Goal: Task Accomplishment & Management: Complete application form

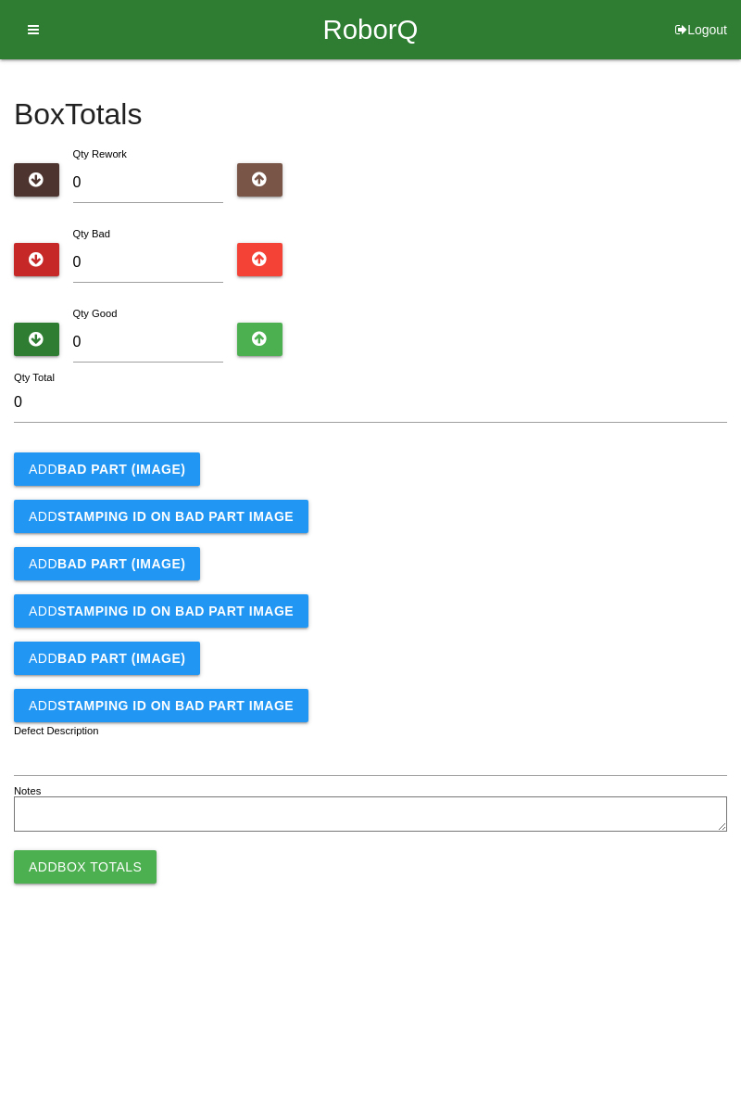
click at [187, 457] on button "Add BAD PART (IMAGE)" at bounding box center [107, 468] width 186 height 33
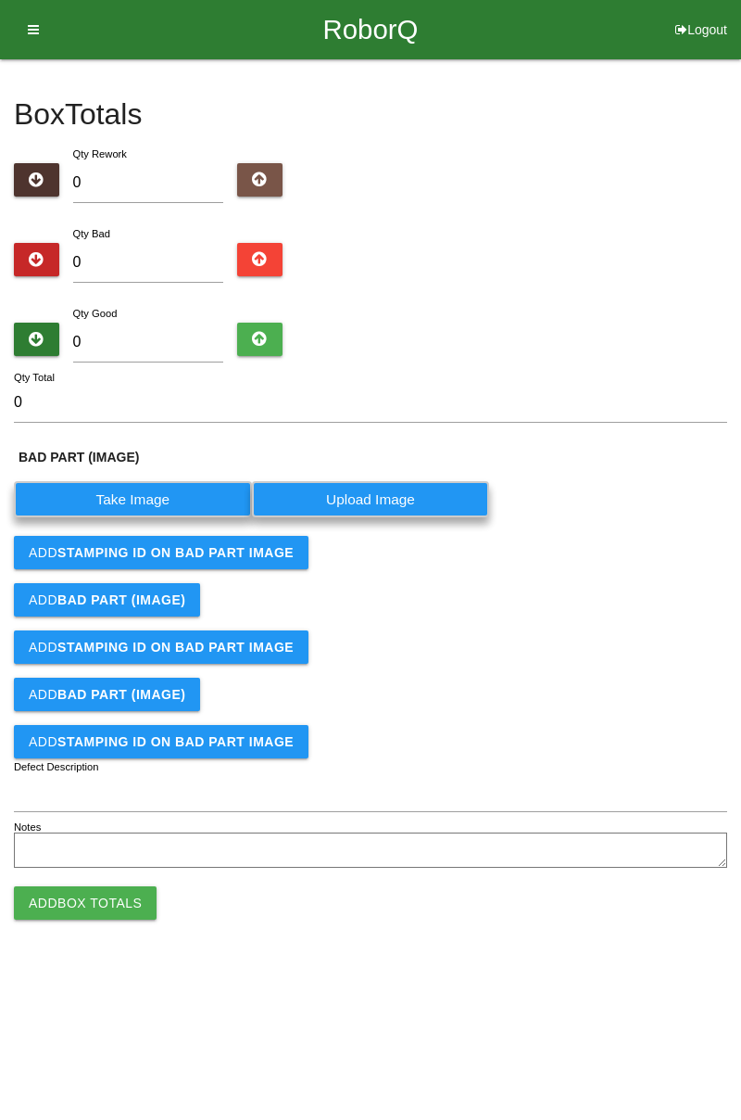
click at [150, 501] on label "Take Image" at bounding box center [133, 499] width 238 height 36
click at [0, 0] on \(IMAGE\) "Take Image" at bounding box center [0, 0] width 0 height 0
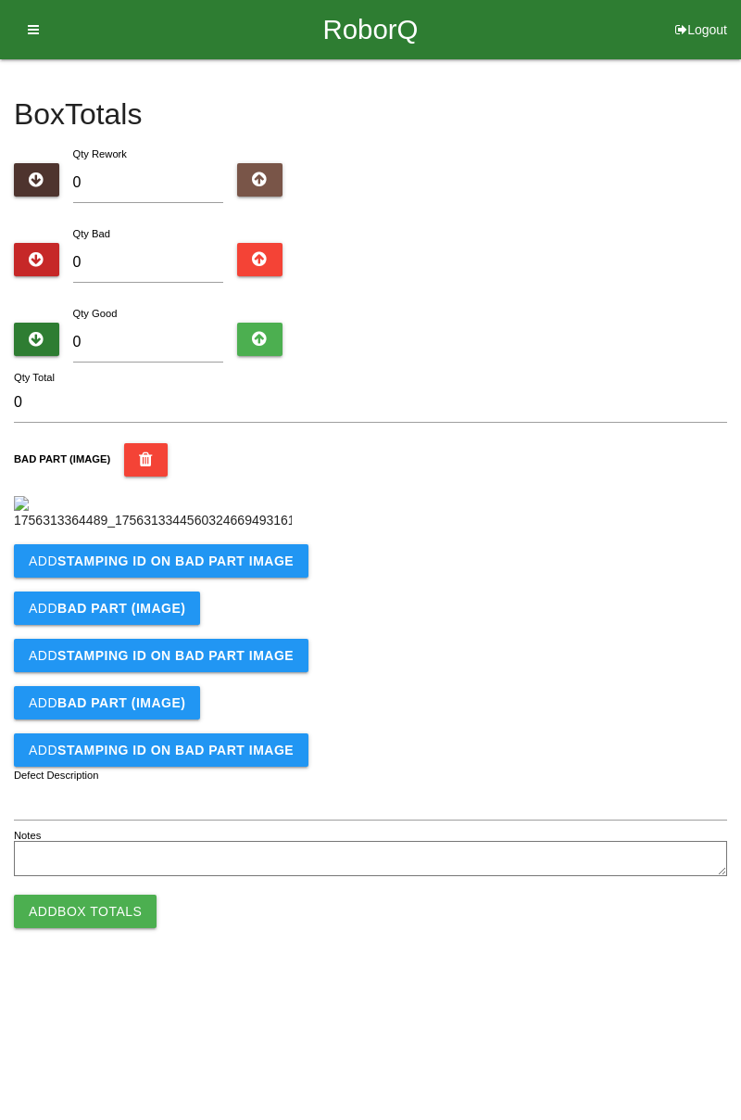
click at [198, 568] on b "STAMPING ID on BAD PART Image" at bounding box center [175, 560] width 236 height 15
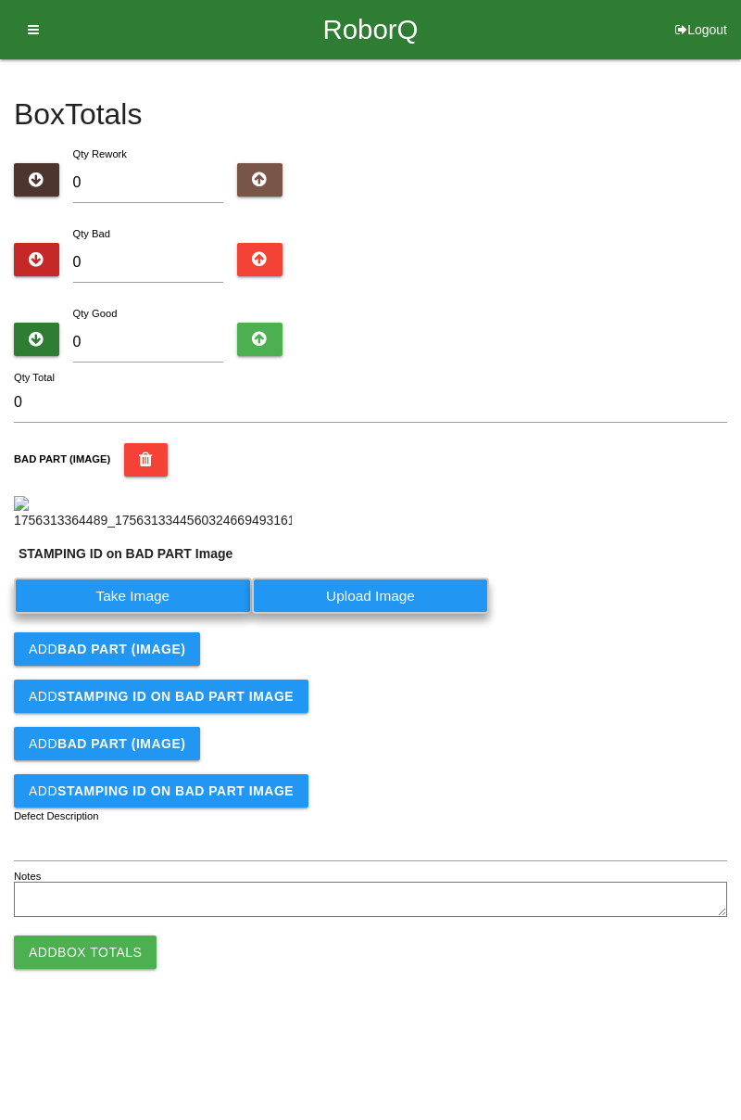
click at [151, 614] on label "Take Image" at bounding box center [133, 595] width 238 height 36
click at [0, 0] on PART "Take Image" at bounding box center [0, 0] width 0 height 0
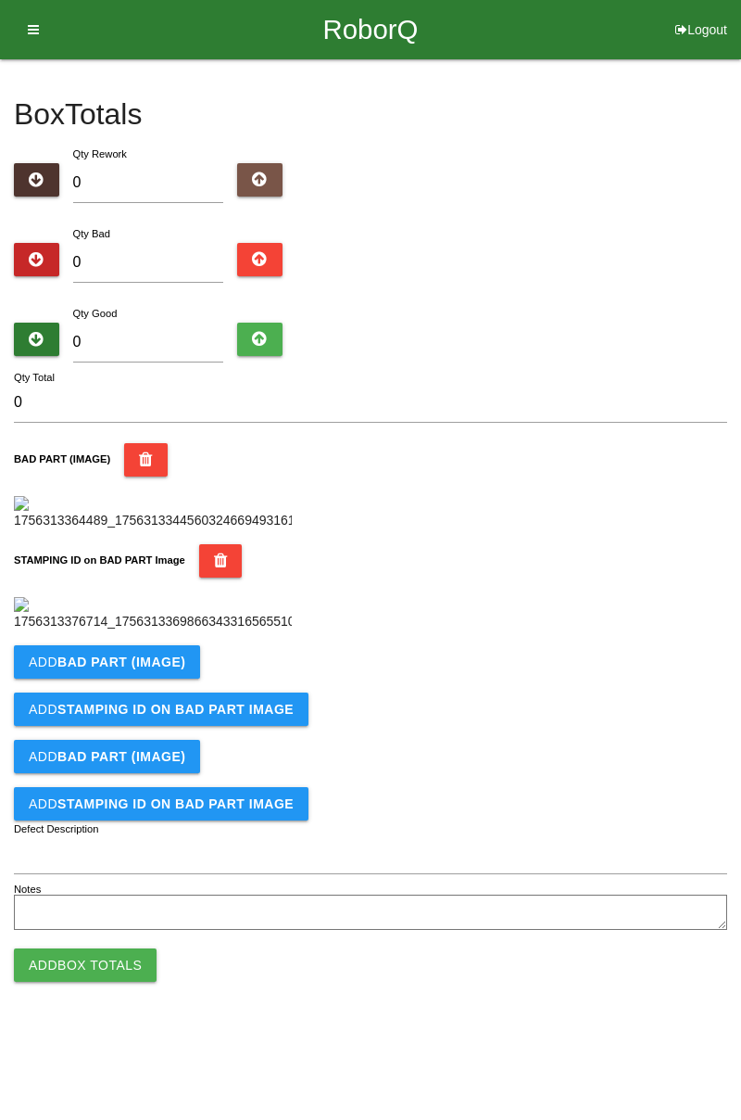
scroll to position [408, 0]
click at [166, 669] on b "BAD PART (IMAGE)" at bounding box center [121, 661] width 128 height 15
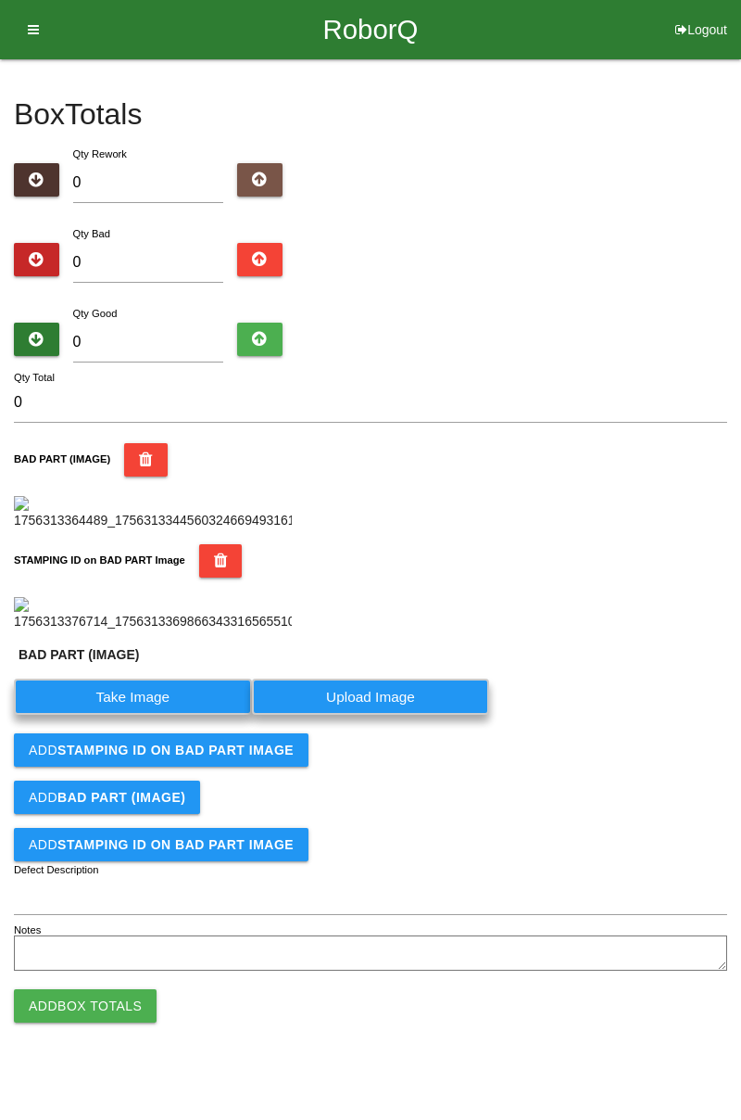
click at [156, 715] on label "Take Image" at bounding box center [133, 696] width 238 height 36
click at [0, 0] on \(IMAGE\) "Take Image" at bounding box center [0, 0] width 0 height 0
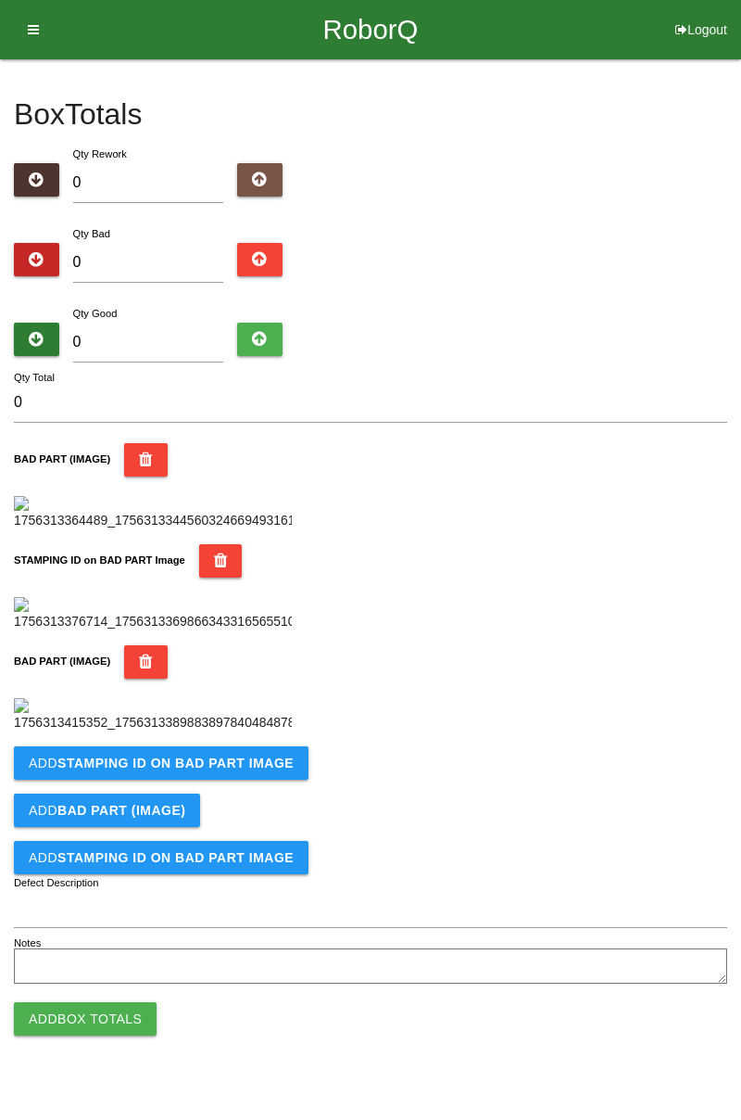
scroll to position [712, 0]
click at [228, 779] on button "Add STAMPING ID on BAD PART Image" at bounding box center [161, 762] width 295 height 33
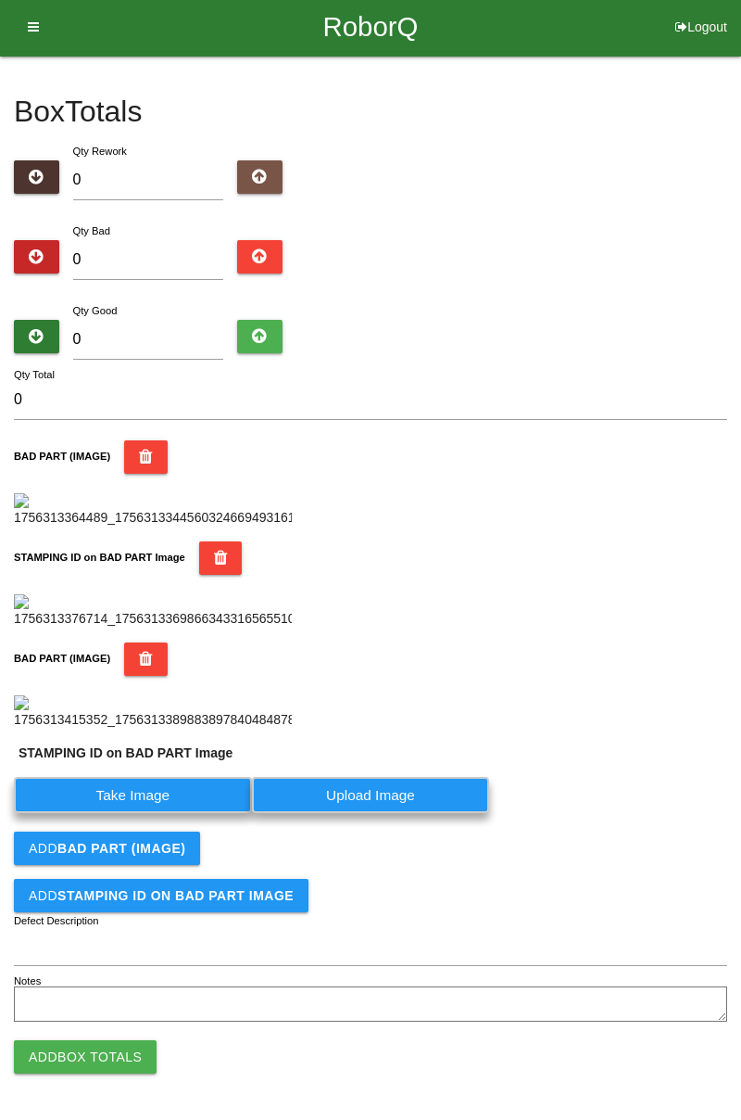
click at [178, 813] on label "Take Image" at bounding box center [133, 795] width 238 height 36
click at [0, 0] on PART "Take Image" at bounding box center [0, 0] width 0 height 0
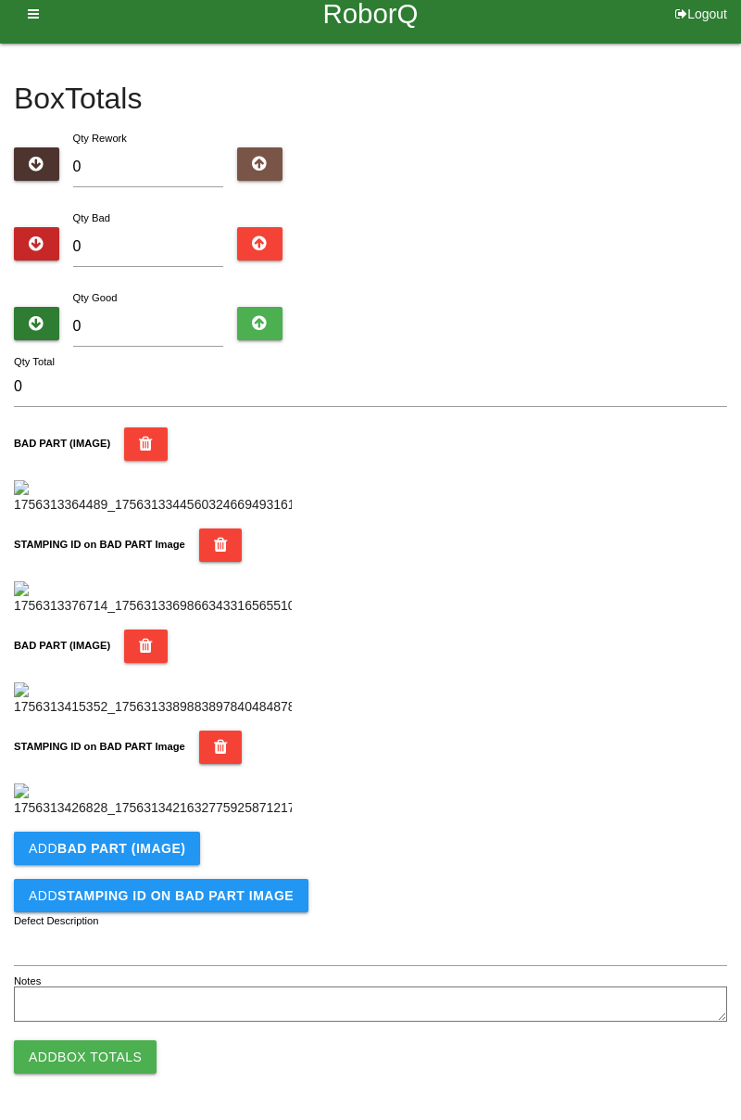
scroll to position [1016, 0]
click at [143, 851] on b "BAD PART (IMAGE)" at bounding box center [121, 848] width 128 height 15
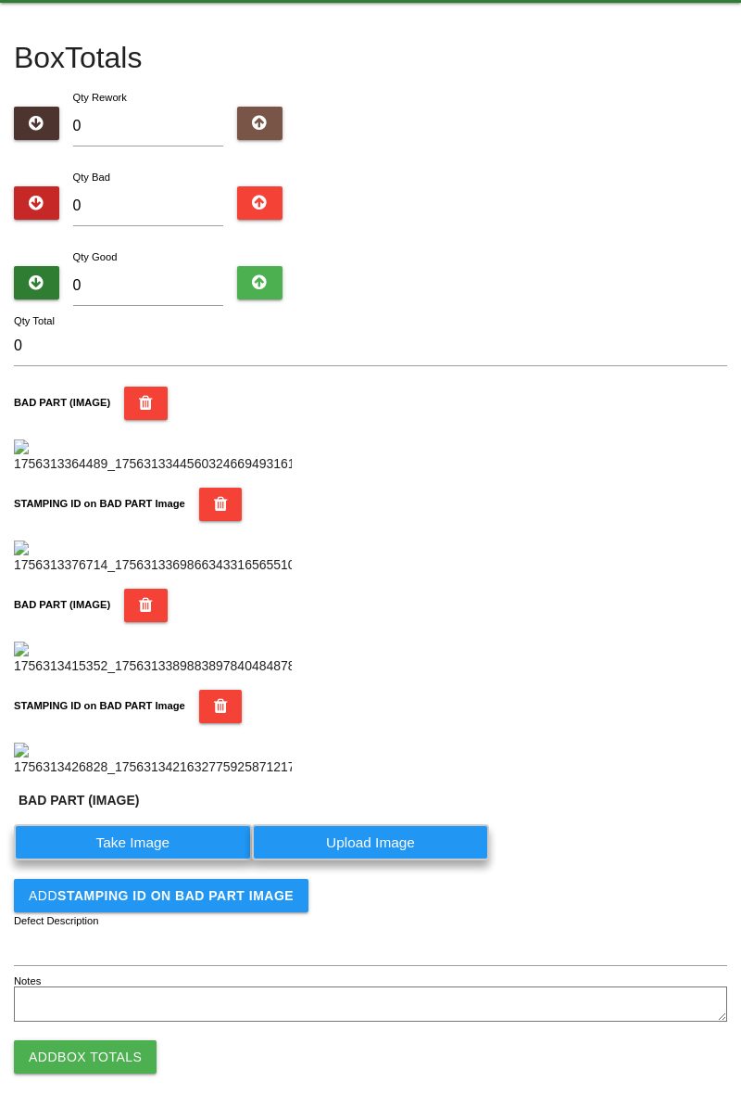
click at [142, 860] on label "Take Image" at bounding box center [133, 842] width 238 height 36
click at [0, 0] on \(IMAGE\) "Take Image" at bounding box center [0, 0] width 0 height 0
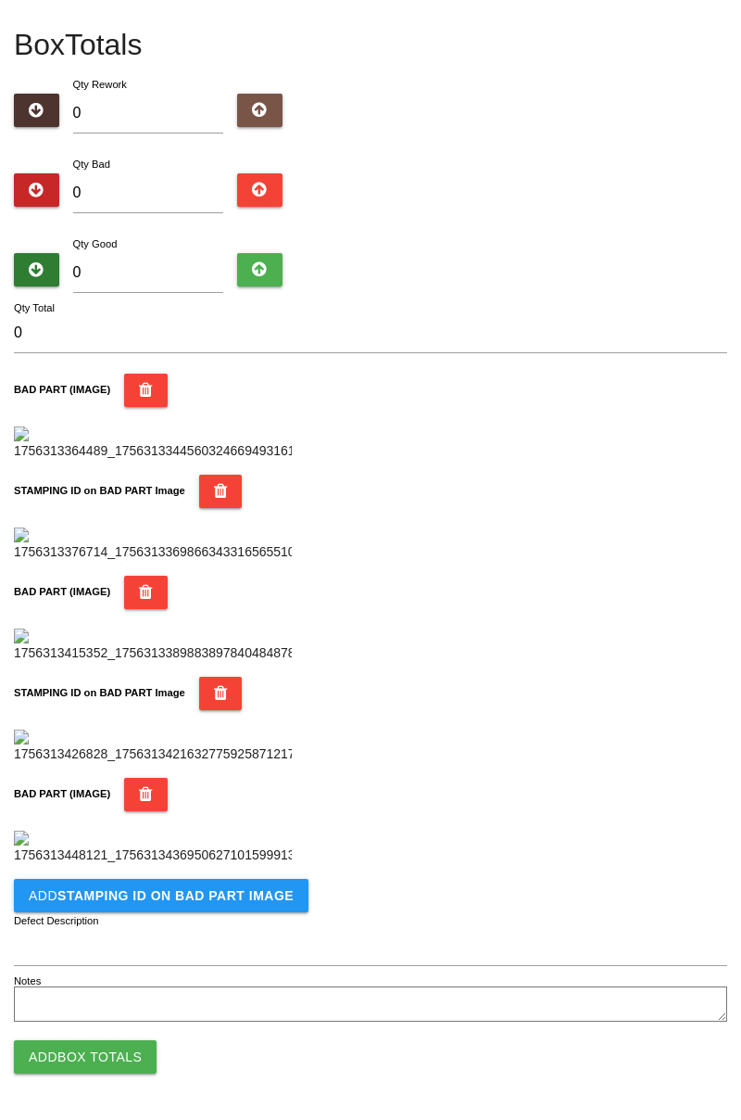
scroll to position [1320, 0]
click at [213, 903] on button "Add STAMPING ID on BAD PART Image" at bounding box center [161, 895] width 295 height 33
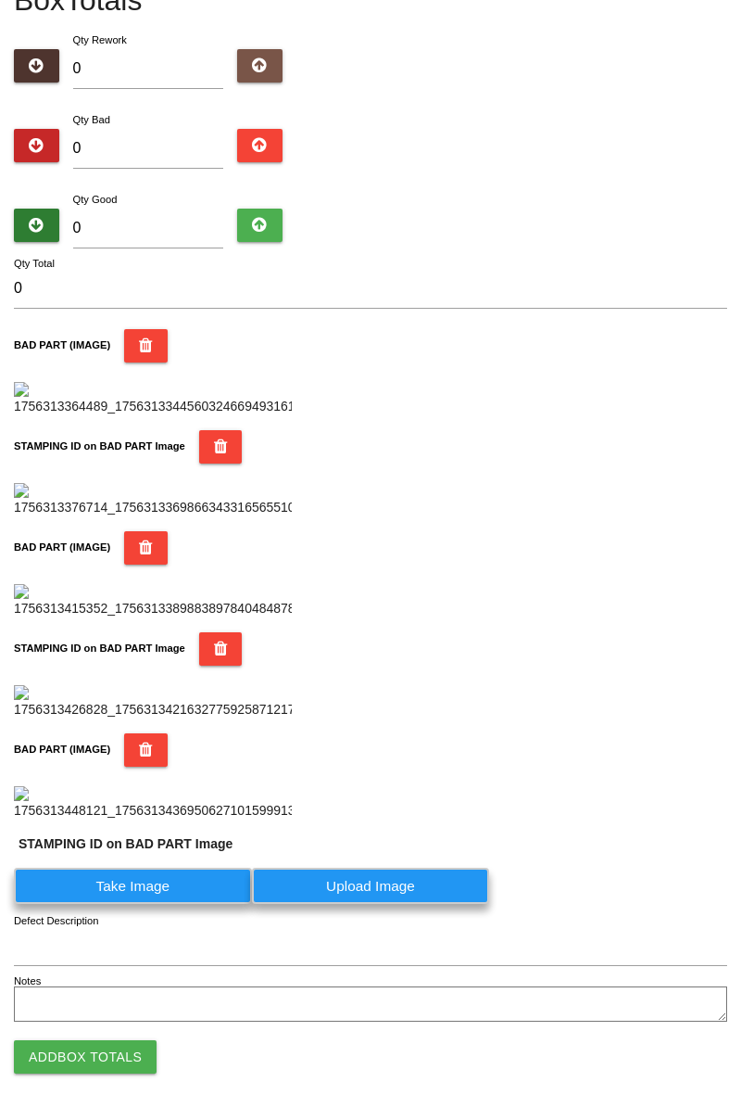
click at [160, 904] on label "Take Image" at bounding box center [133, 886] width 238 height 36
click at [0, 0] on PART "Take Image" at bounding box center [0, 0] width 0 height 0
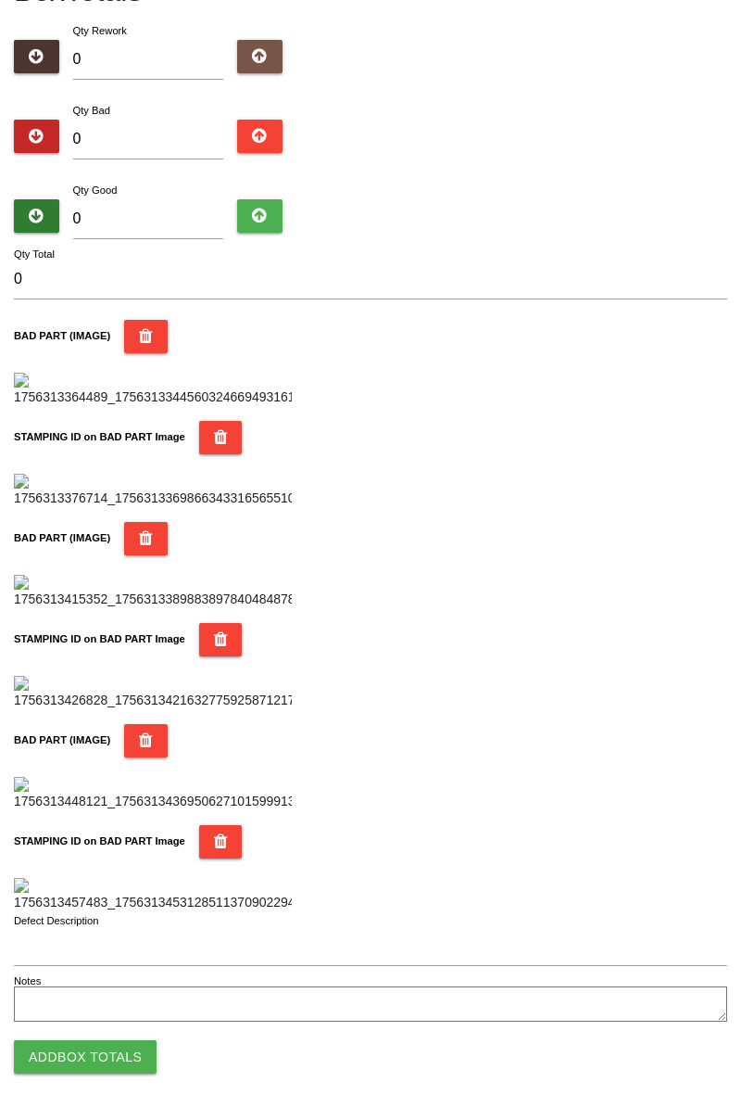
scroll to position [0, 0]
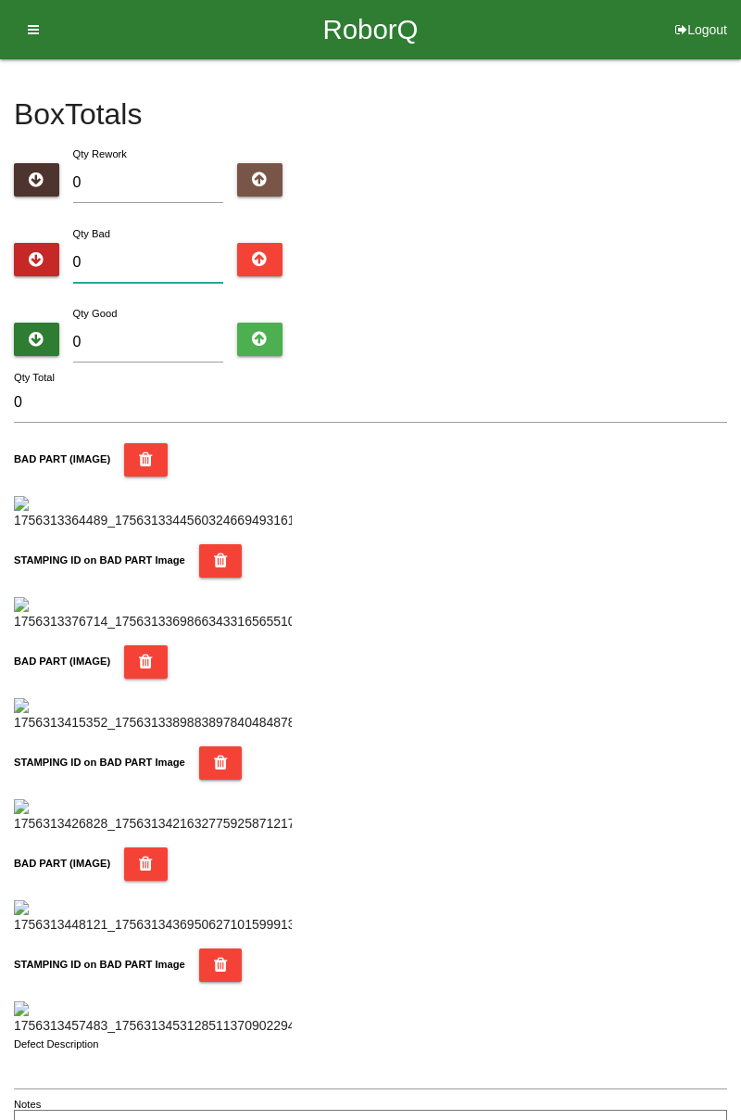
click at [159, 258] on input "0" at bounding box center [148, 263] width 151 height 40
type input "3"
click at [163, 262] on input "3" at bounding box center [148, 263] width 151 height 40
type input "0"
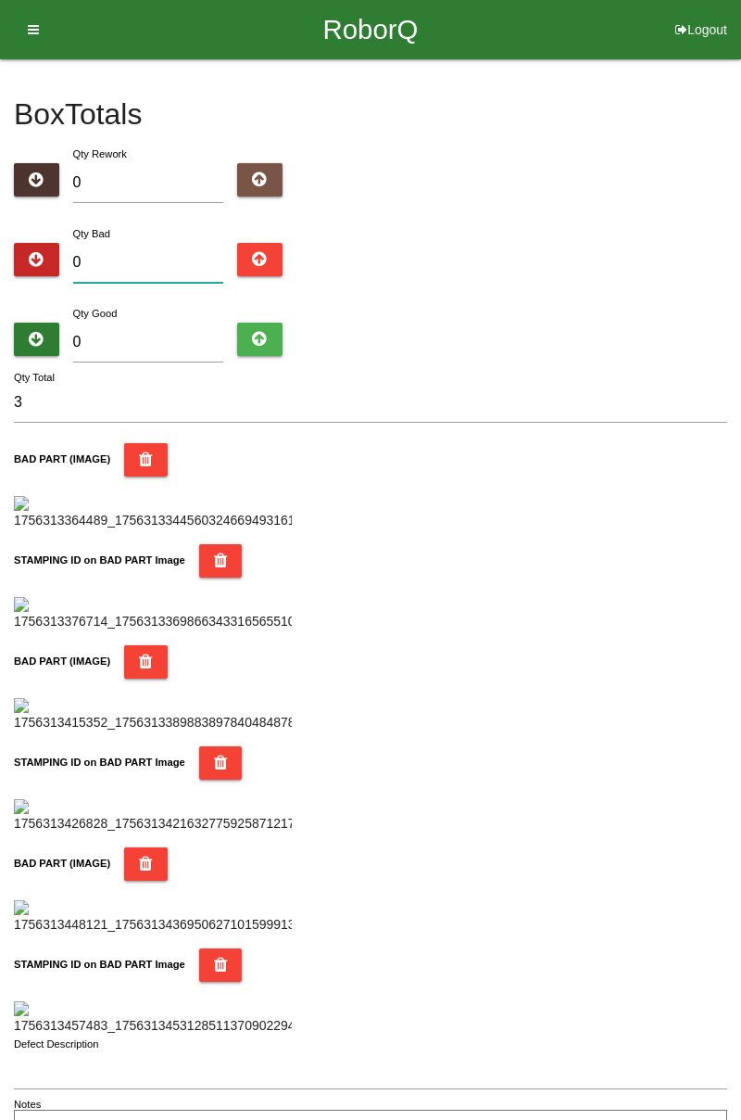
type input "0"
type input "7"
click at [156, 325] on input "0" at bounding box center [148, 343] width 151 height 40
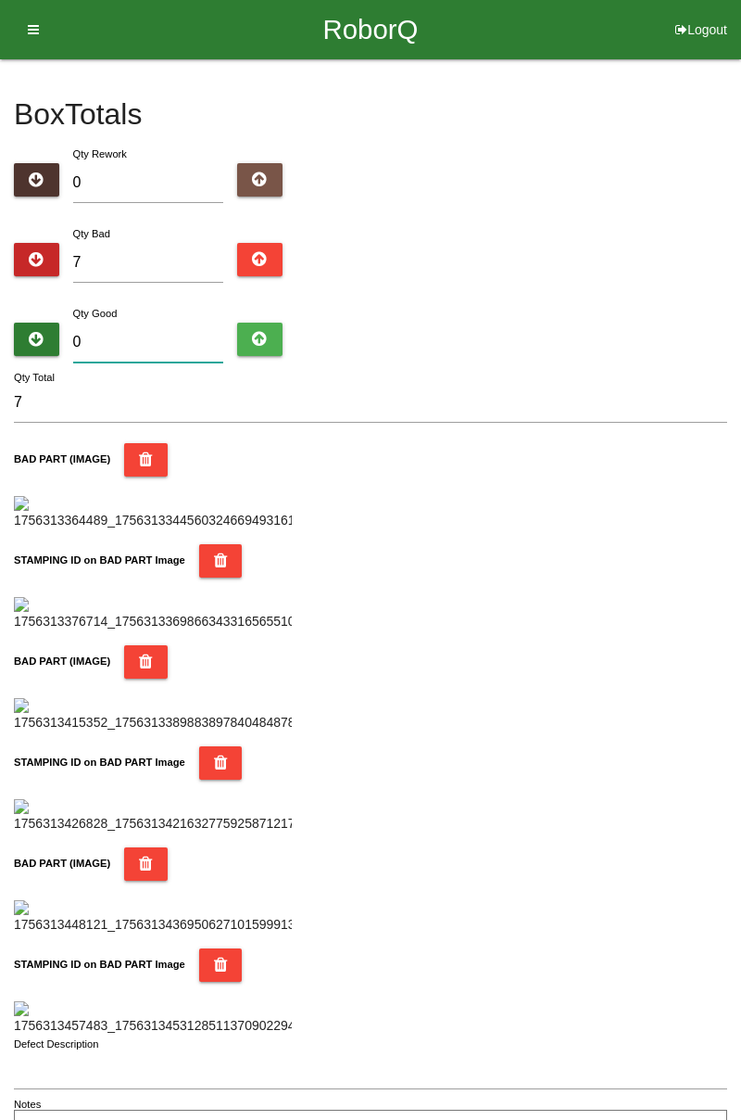
type input "7"
type input "14"
type input "77"
type input "84"
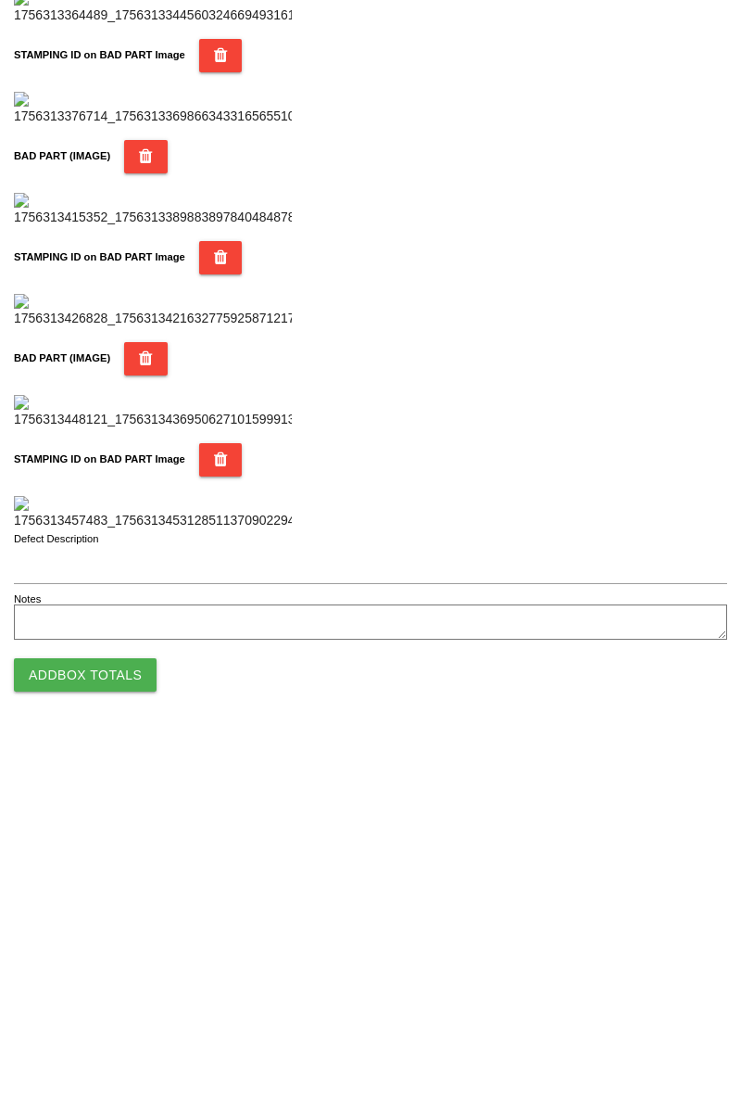
type input "77"
click at [82, 1070] on button "Add Box Totals" at bounding box center [85, 1056] width 143 height 33
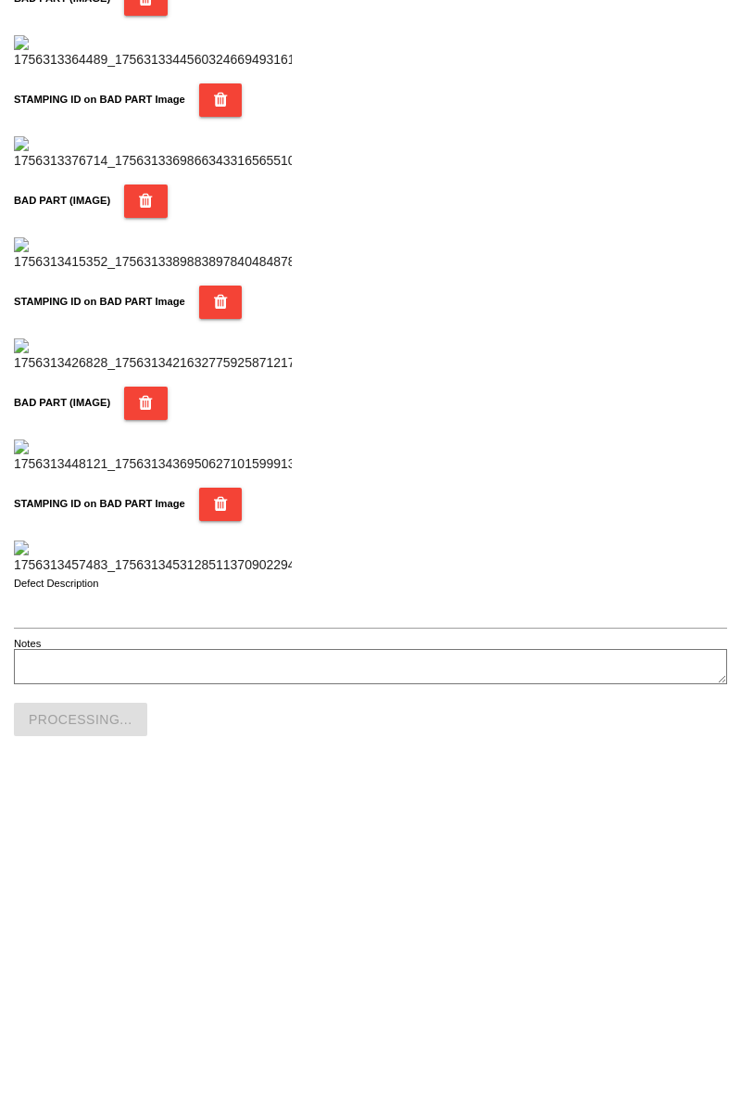
scroll to position [1624, 0]
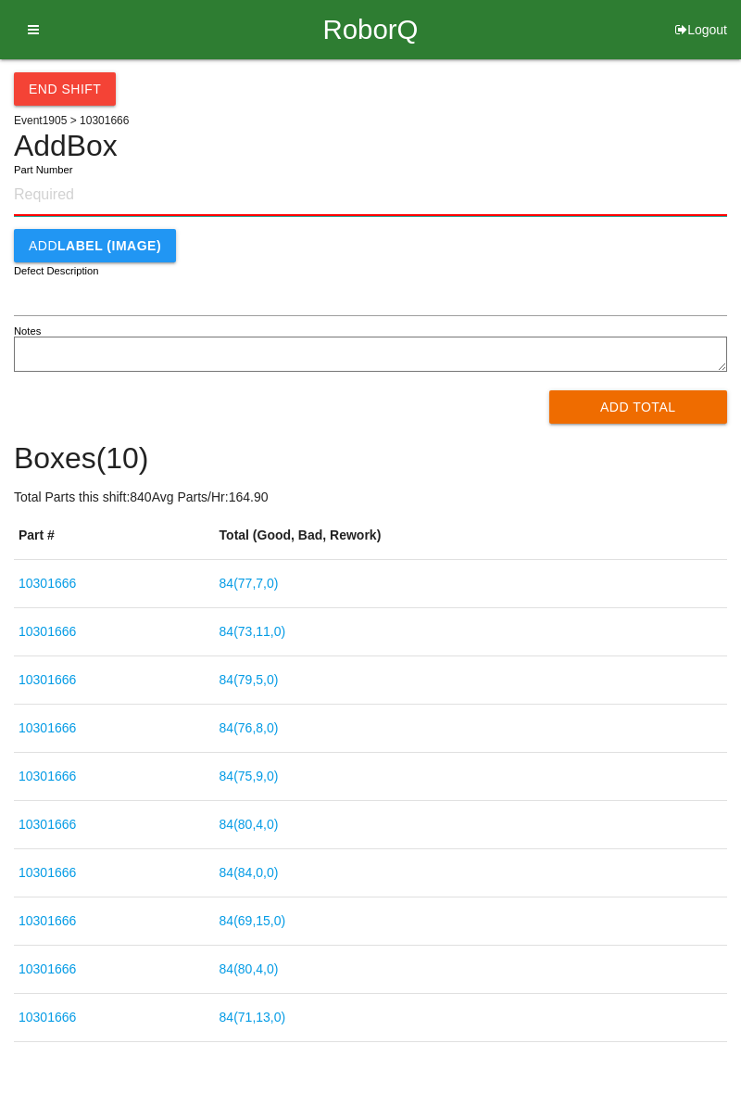
paste input "10301666"
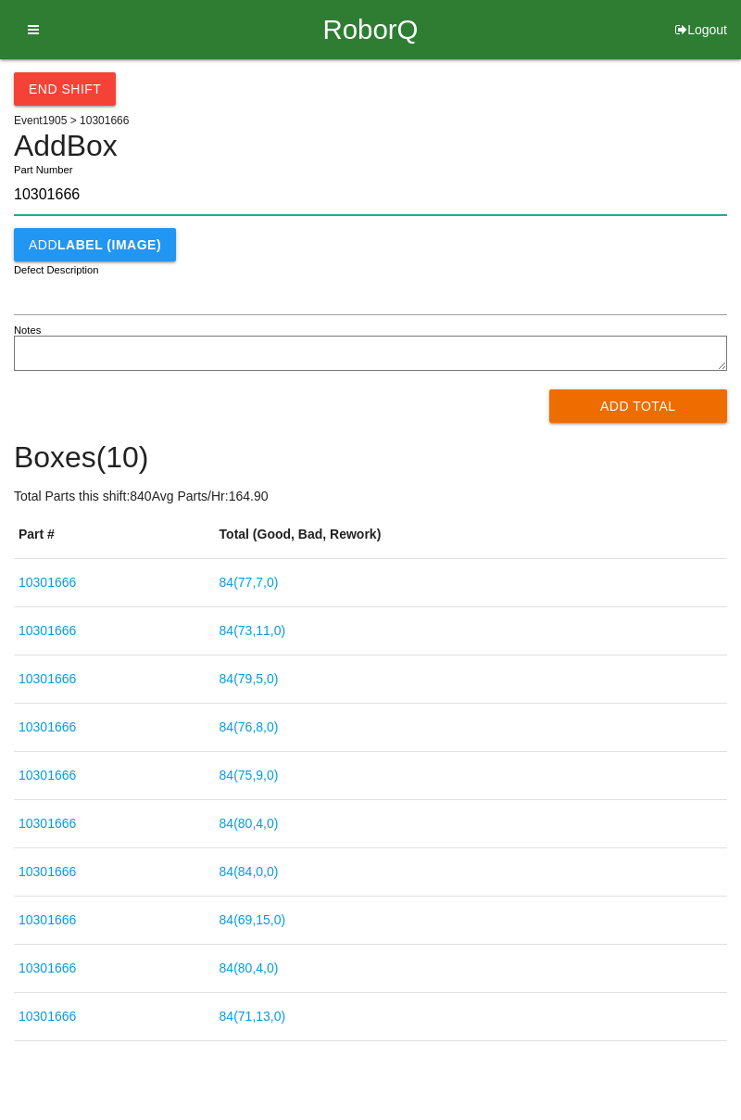
type input "10301666"
click at [630, 413] on button "Add Total" at bounding box center [639, 405] width 179 height 33
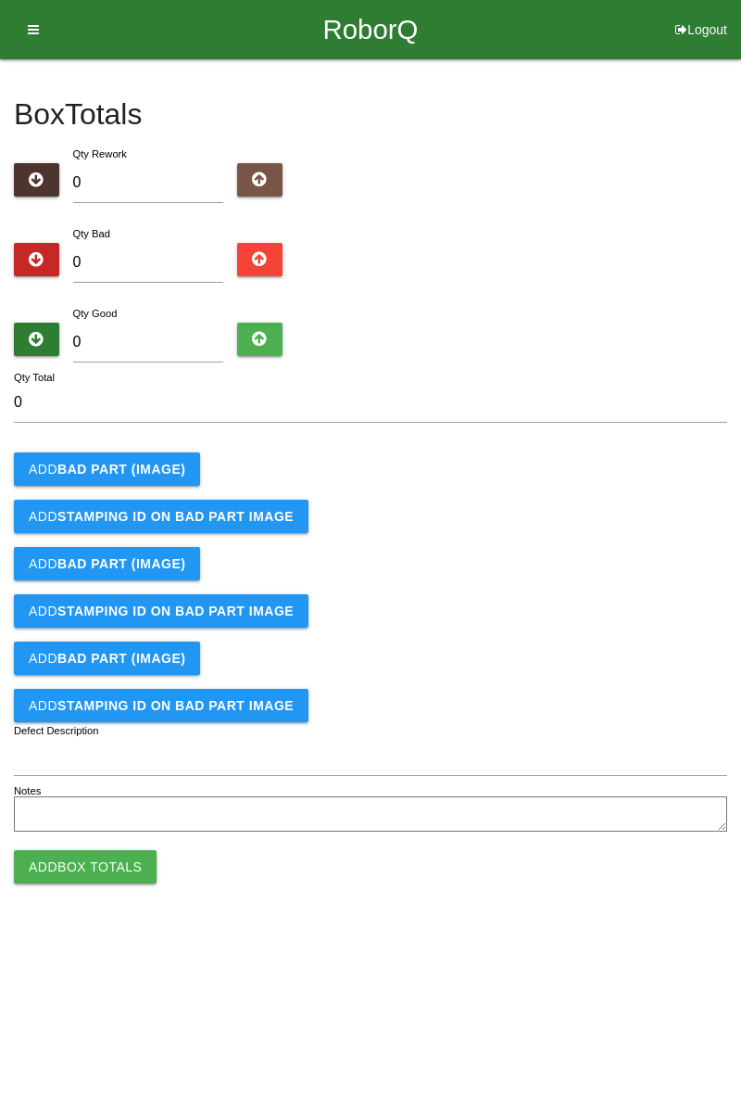
click at [89, 475] on b "BAD PART (IMAGE)" at bounding box center [121, 469] width 128 height 15
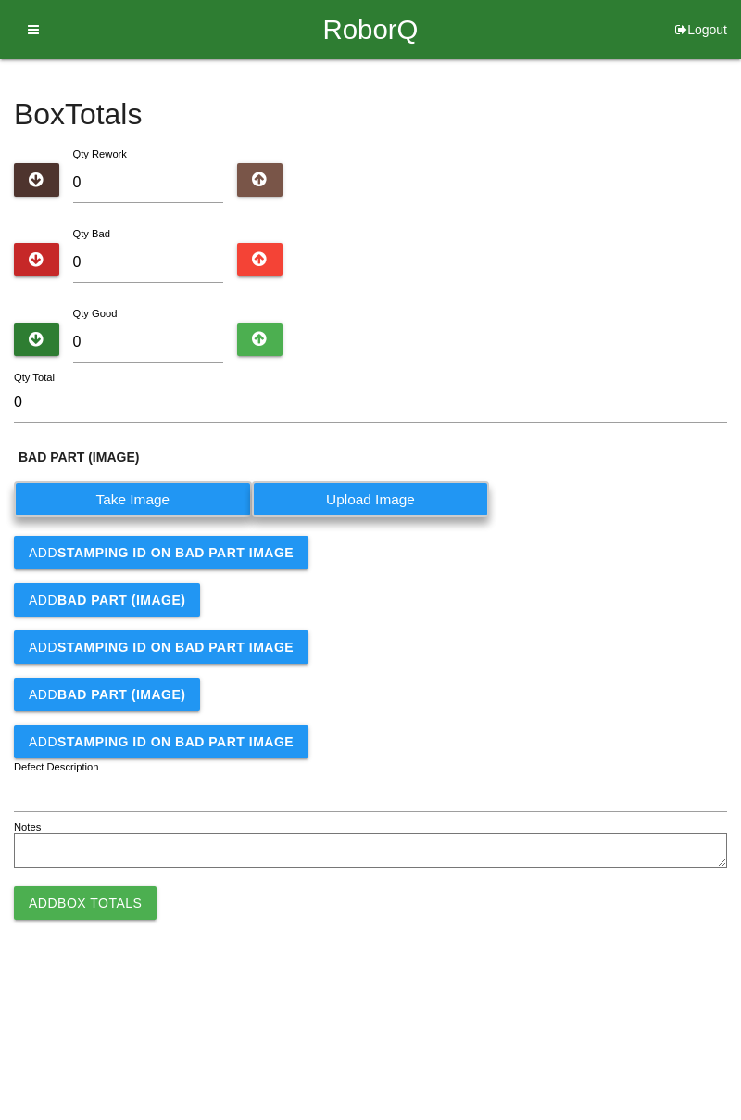
click at [113, 508] on label "Take Image" at bounding box center [133, 499] width 238 height 36
click at [0, 0] on \(IMAGE\) "Take Image" at bounding box center [0, 0] width 0 height 0
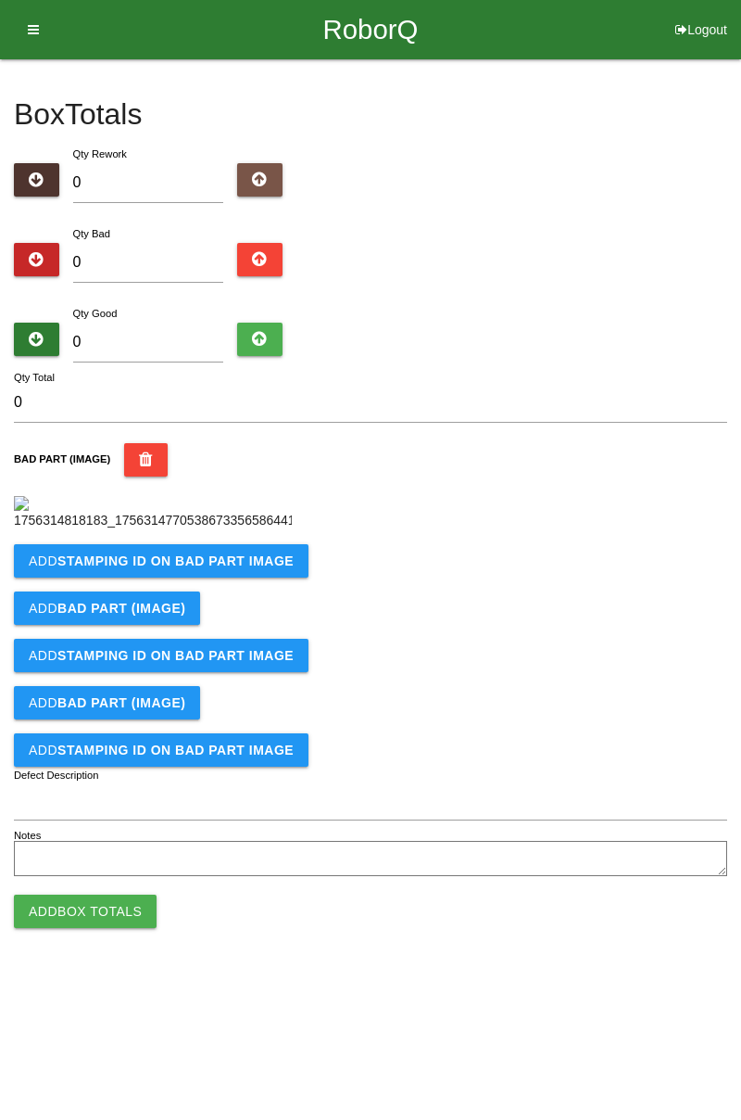
click at [80, 577] on button "Add STAMPING ID on BAD PART Image" at bounding box center [161, 560] width 295 height 33
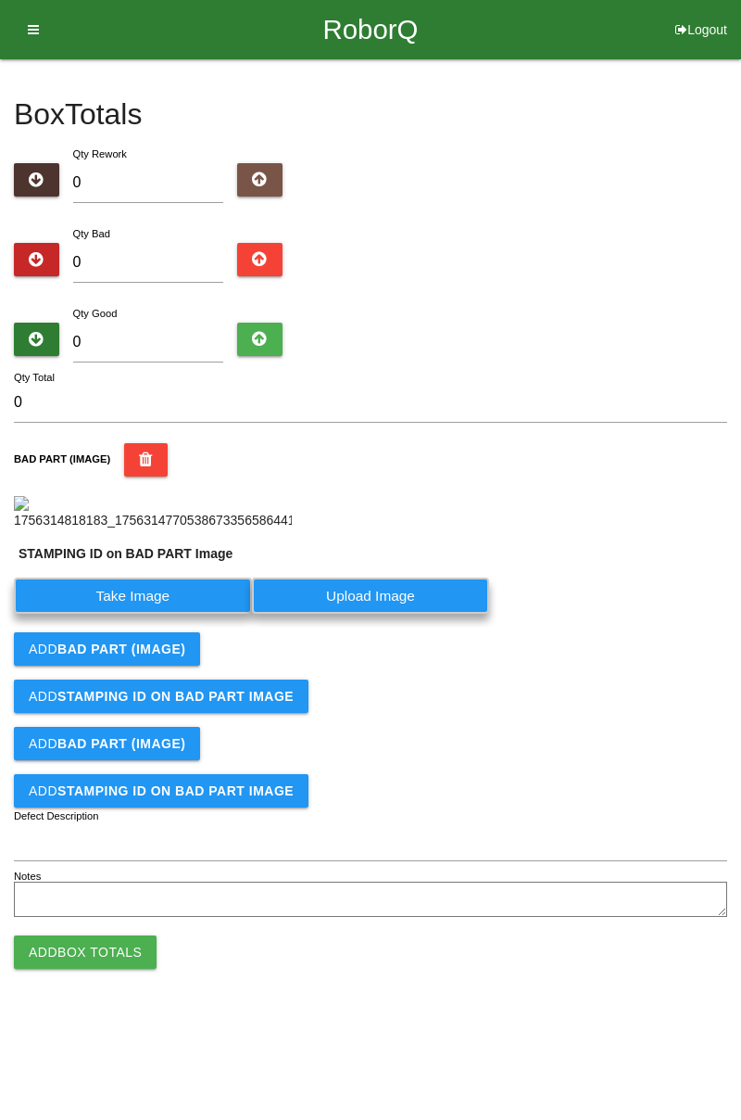
click at [101, 614] on label "Take Image" at bounding box center [133, 595] width 238 height 36
click at [0, 0] on PART "Take Image" at bounding box center [0, 0] width 0 height 0
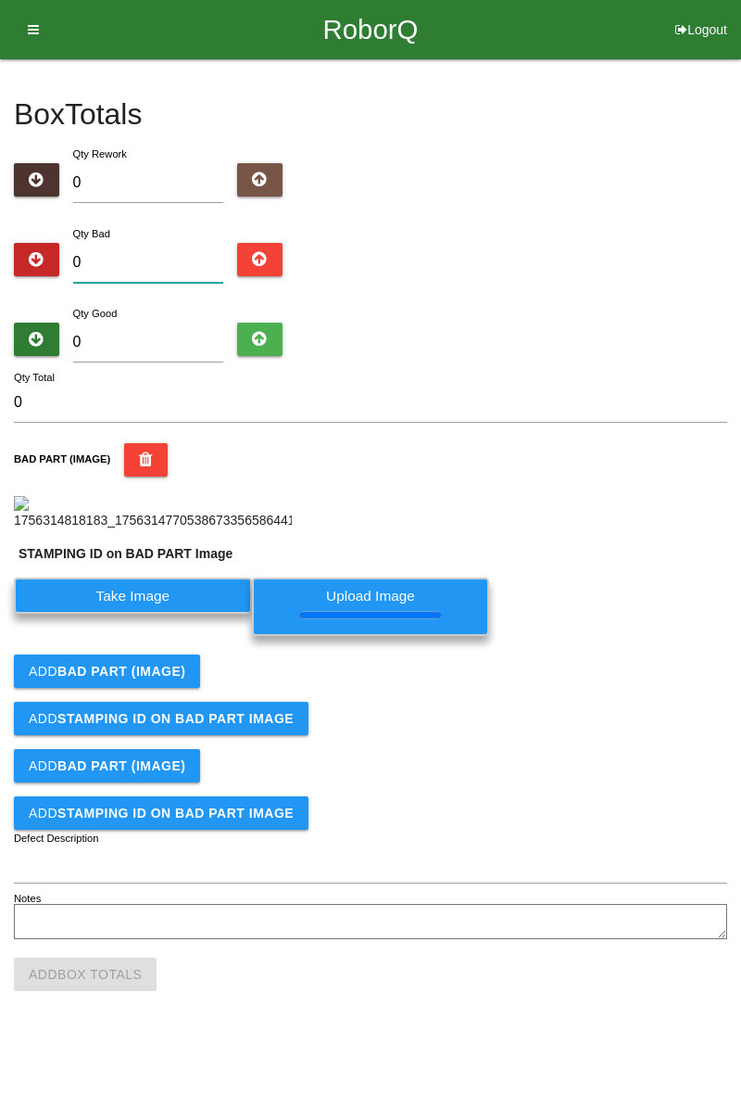
click at [135, 264] on input "0" at bounding box center [148, 263] width 151 height 40
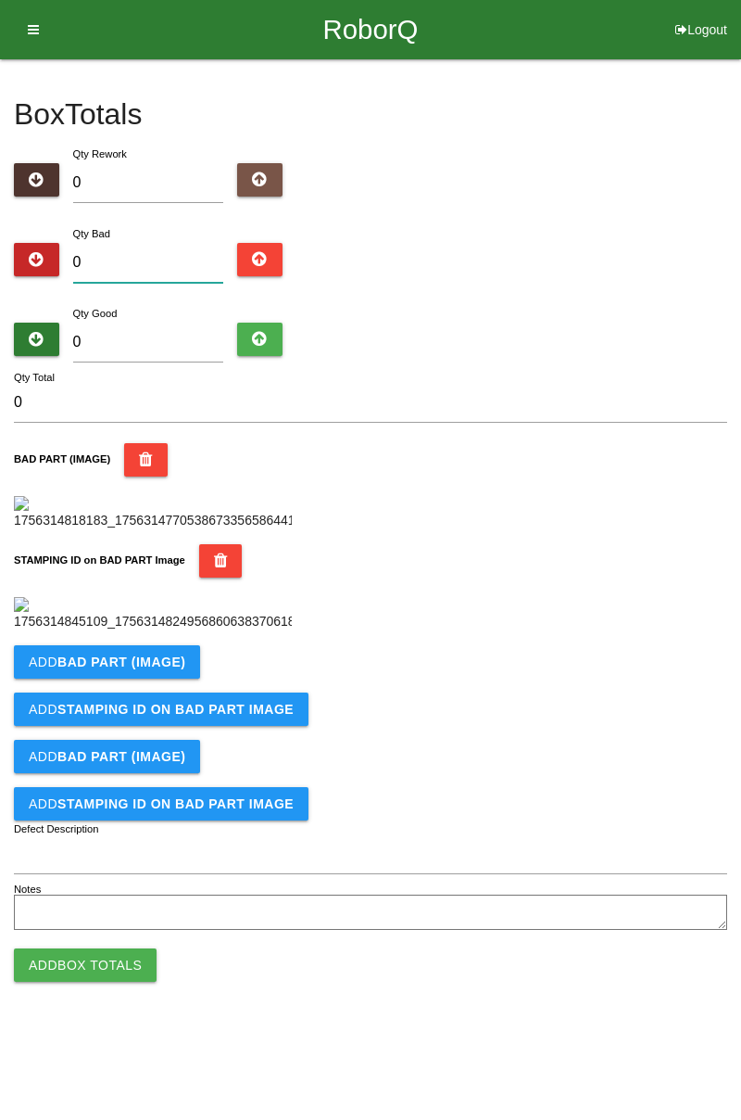
type input "1"
click at [133, 253] on input "1" at bounding box center [148, 263] width 151 height 40
type input "0"
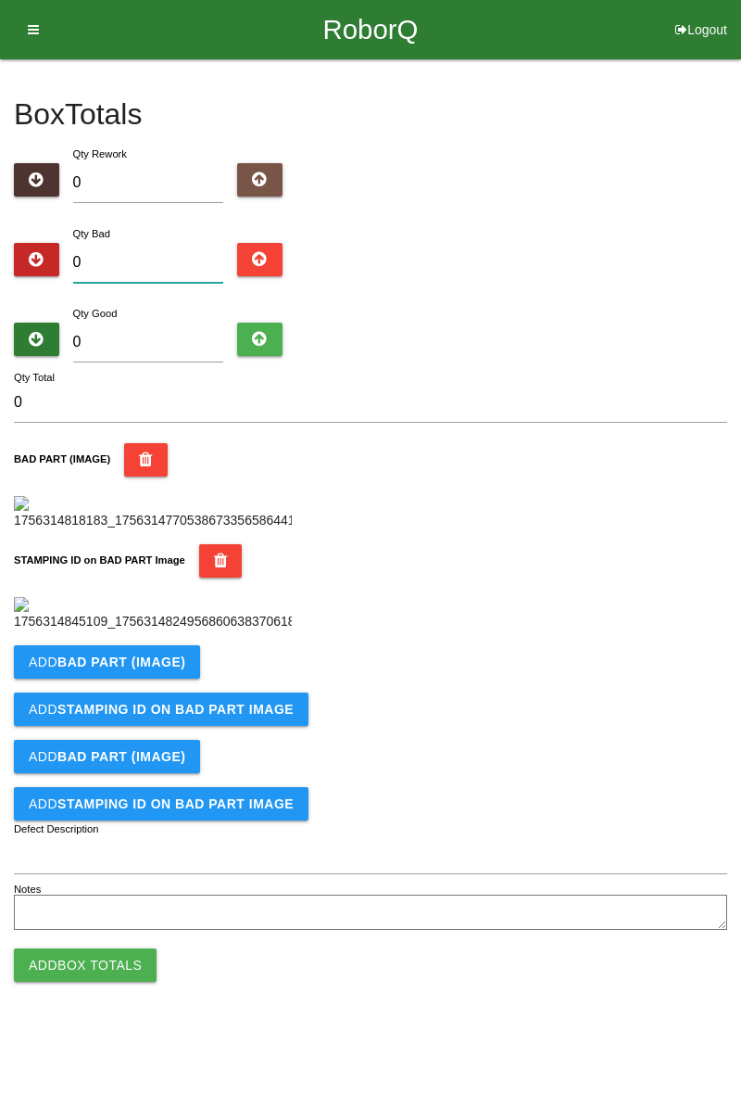
type input "7"
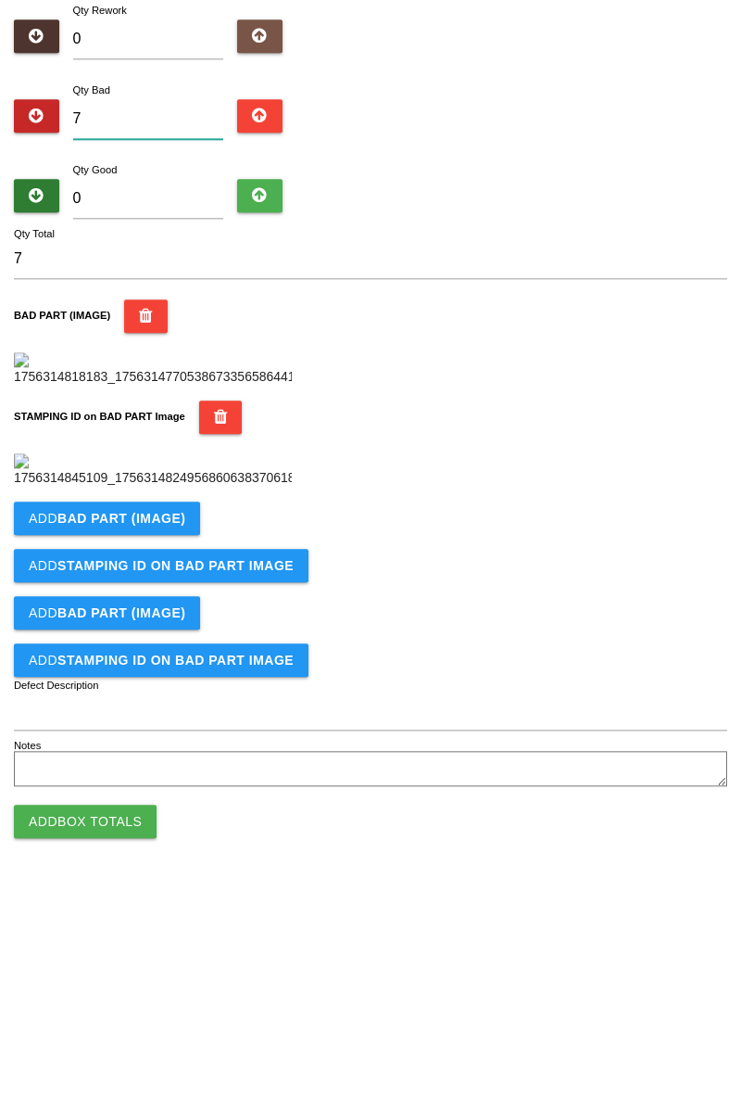
scroll to position [408, 0]
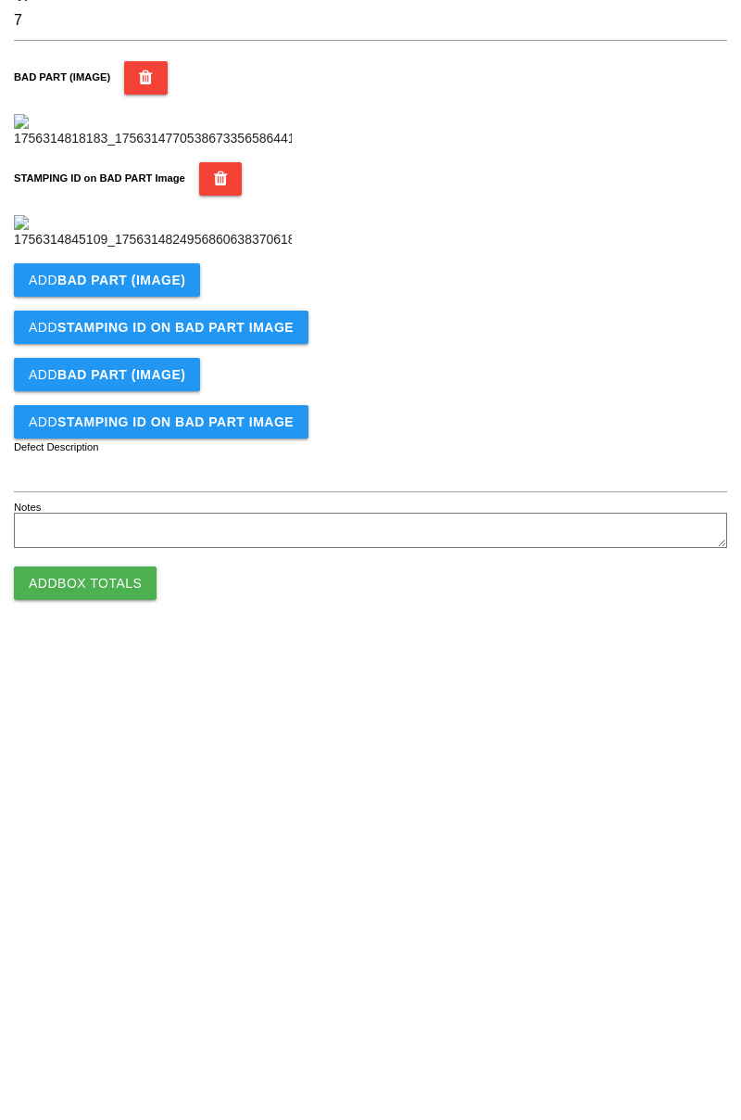
type input "7"
click at [164, 678] on button "Add BAD PART (IMAGE)" at bounding box center [107, 661] width 186 height 33
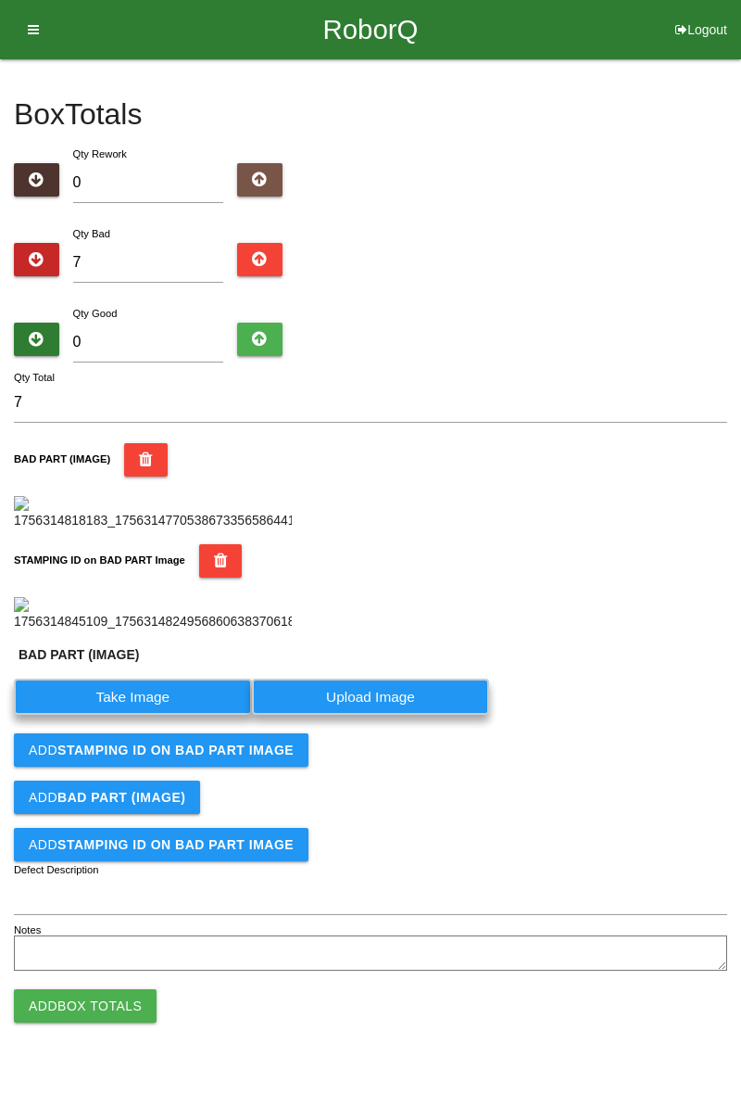
click at [171, 715] on label "Take Image" at bounding box center [133, 696] width 238 height 36
click at [0, 0] on \(IMAGE\) "Take Image" at bounding box center [0, 0] width 0 height 0
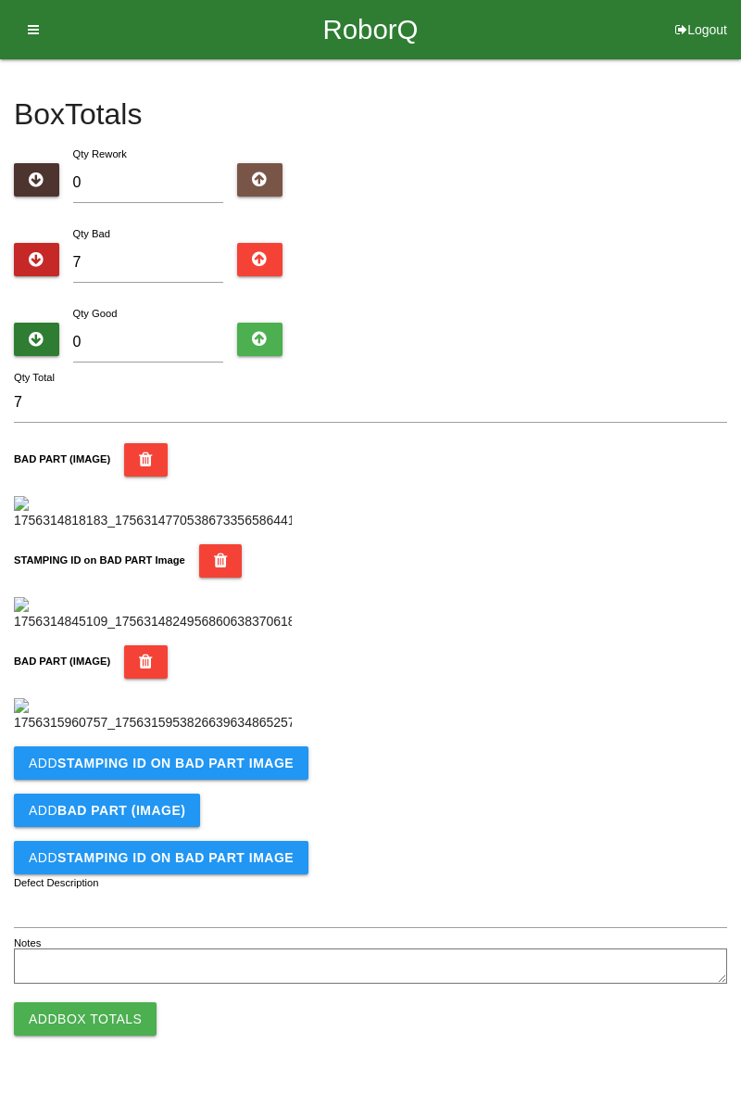
scroll to position [712, 0]
click at [222, 779] on button "Add STAMPING ID on BAD PART Image" at bounding box center [161, 762] width 295 height 33
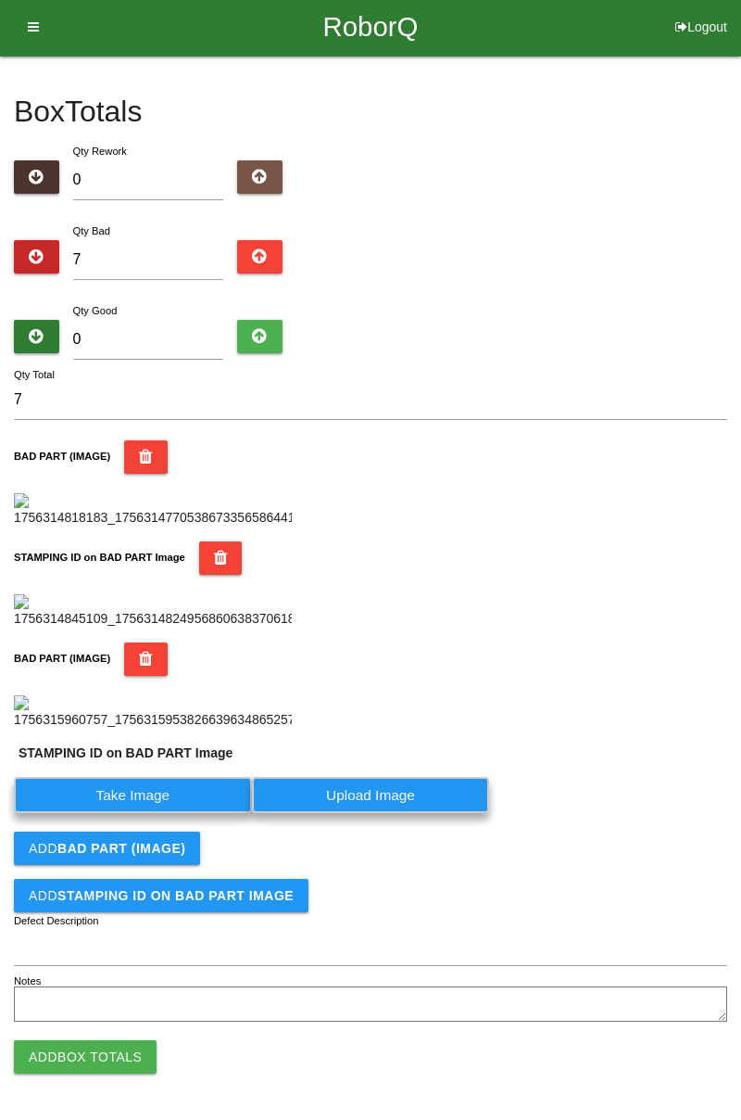
click at [165, 813] on label "Take Image" at bounding box center [133, 795] width 238 height 36
click at [0, 0] on PART "Take Image" at bounding box center [0, 0] width 0 height 0
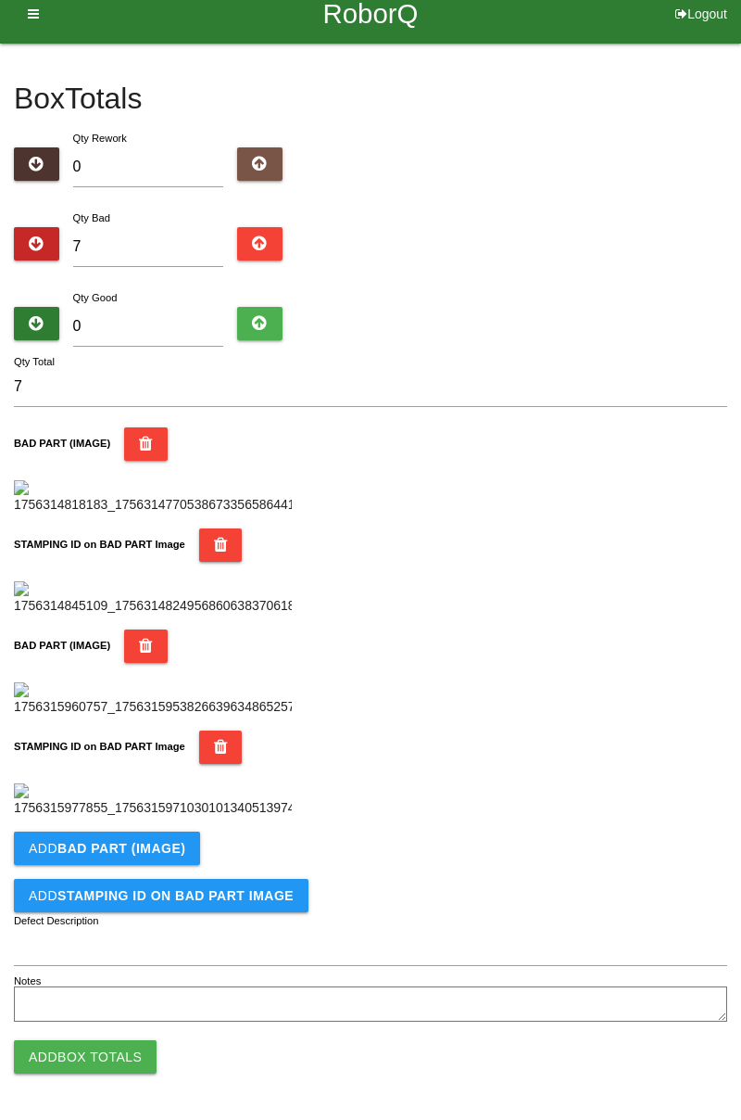
scroll to position [1016, 0]
click at [154, 845] on b "BAD PART (IMAGE)" at bounding box center [121, 848] width 128 height 15
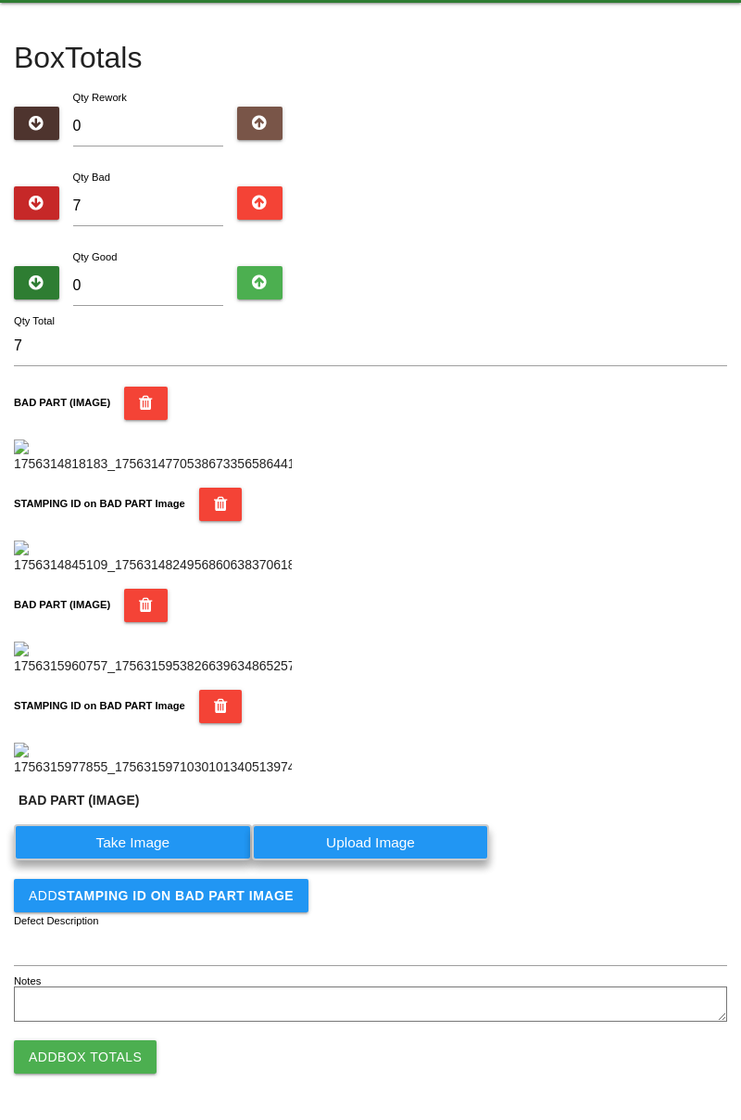
click at [151, 860] on label "Take Image" at bounding box center [133, 842] width 238 height 36
click at [0, 0] on \(IMAGE\) "Take Image" at bounding box center [0, 0] width 0 height 0
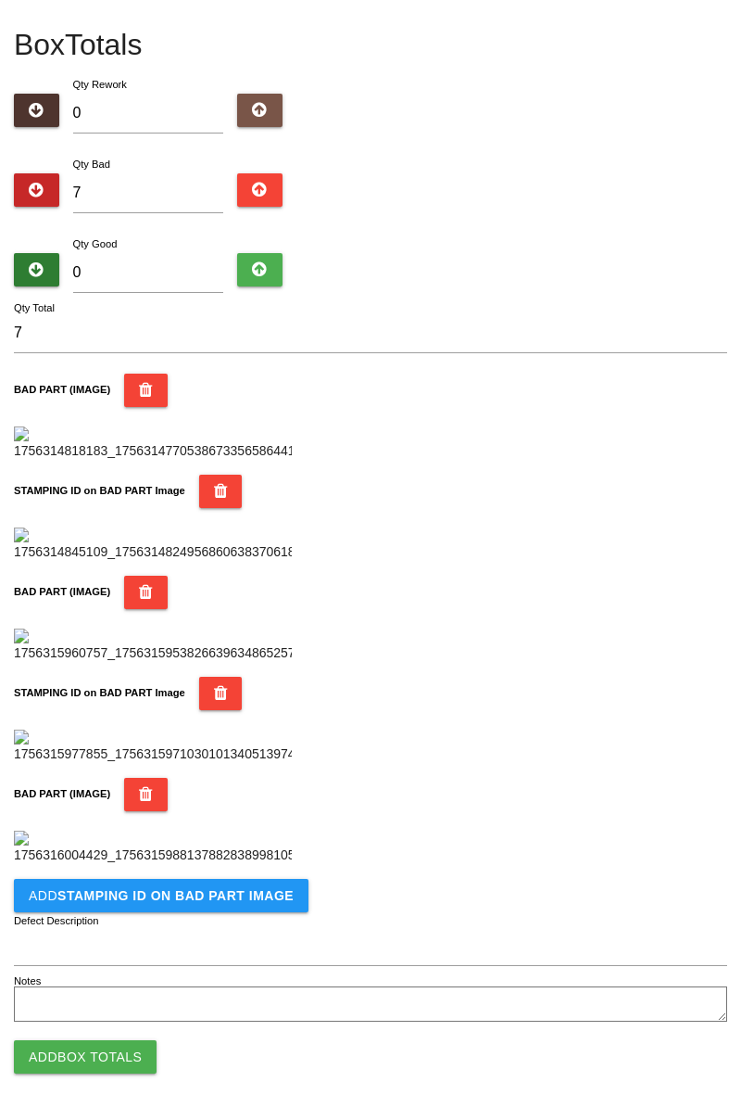
scroll to position [1320, 0]
click at [206, 883] on button "Add STAMPING ID on BAD PART Image" at bounding box center [161, 895] width 295 height 33
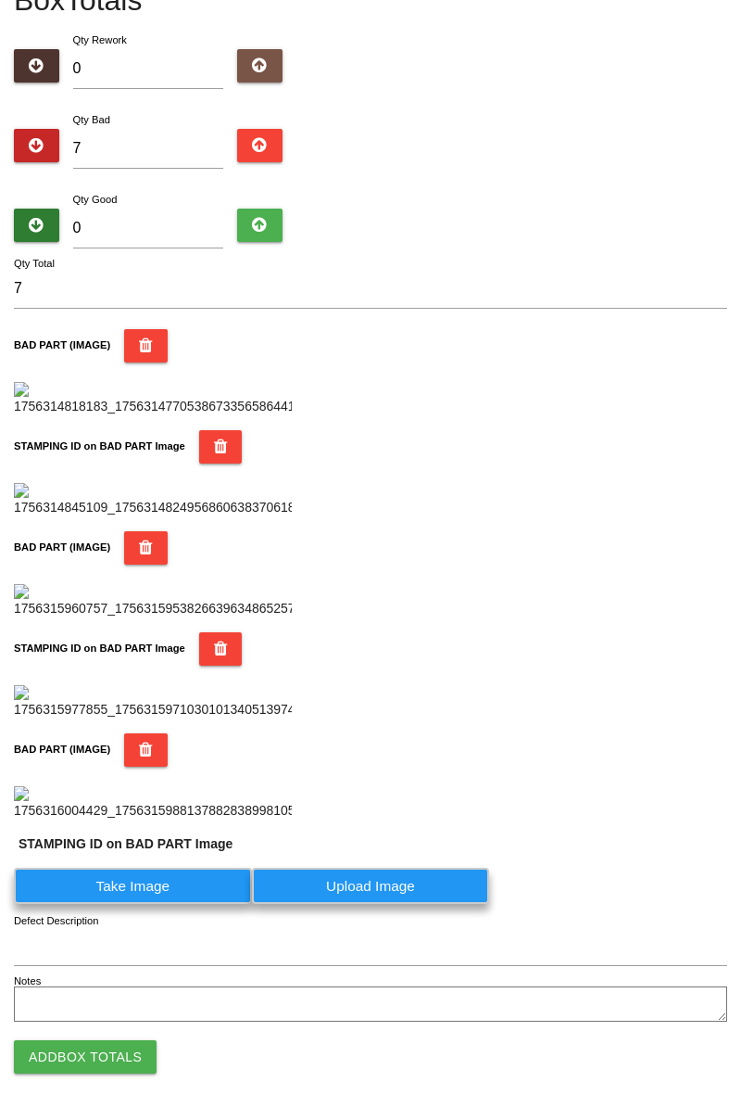
click at [162, 904] on label "Take Image" at bounding box center [133, 886] width 238 height 36
click at [0, 0] on PART "Take Image" at bounding box center [0, 0] width 0 height 0
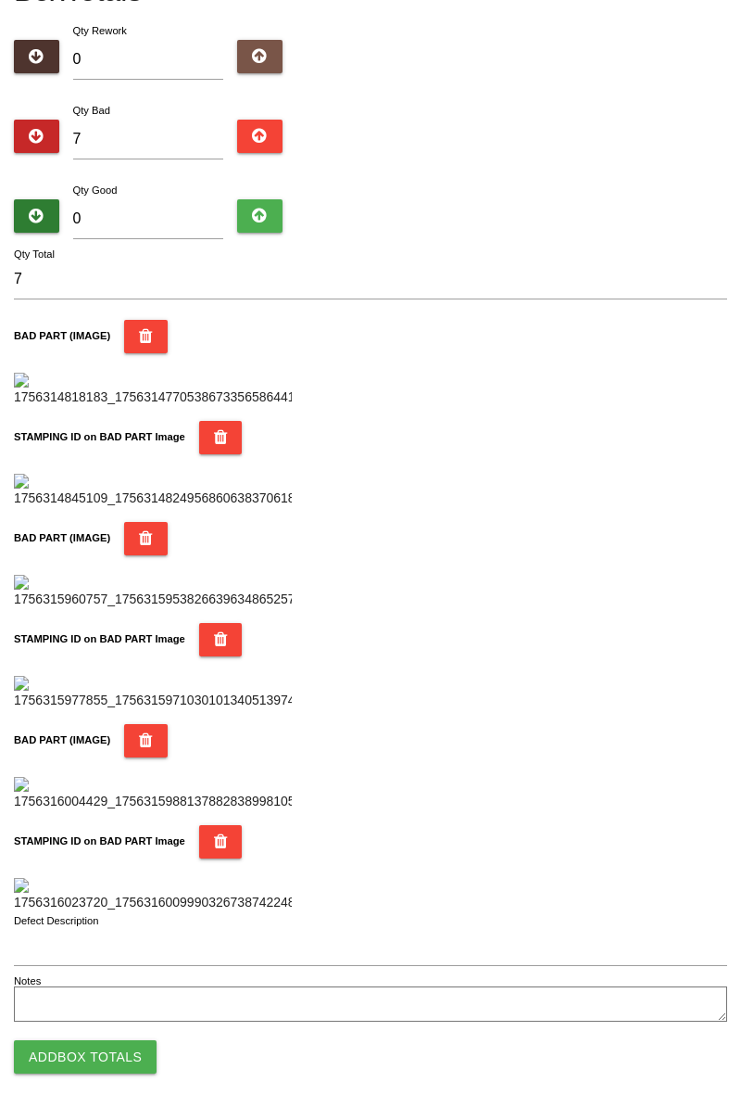
scroll to position [1624, 0]
click at [117, 1055] on button "Add Box Totals" at bounding box center [85, 1056] width 143 height 33
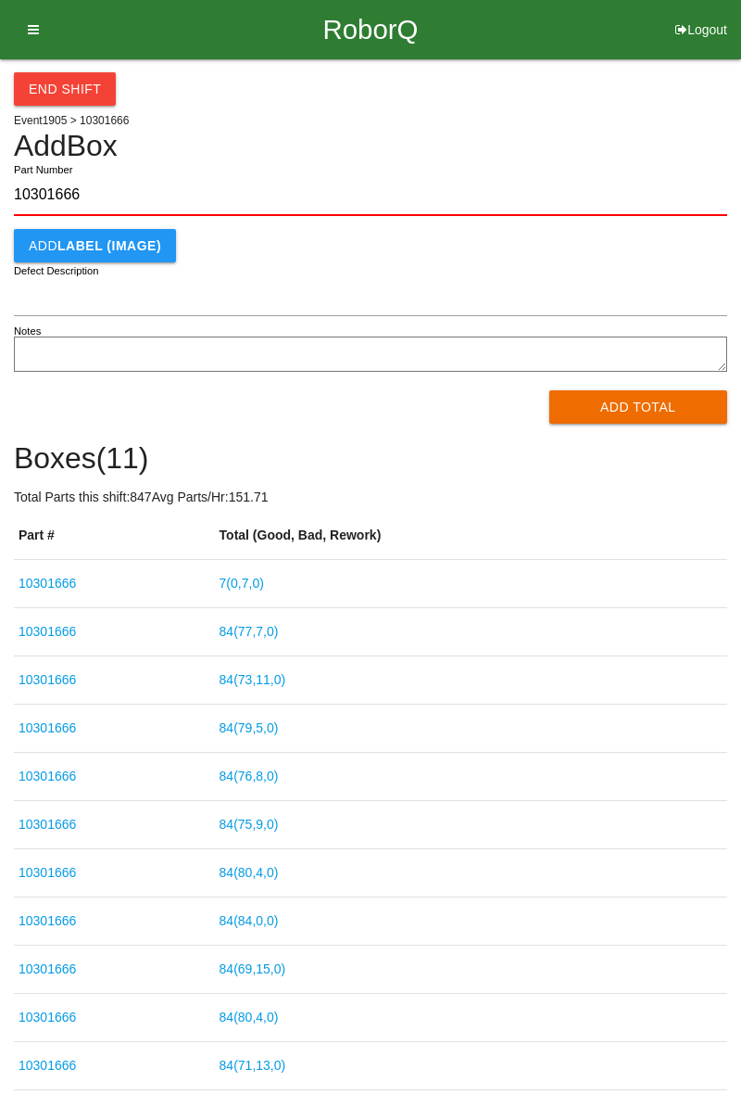
type input "10301666"
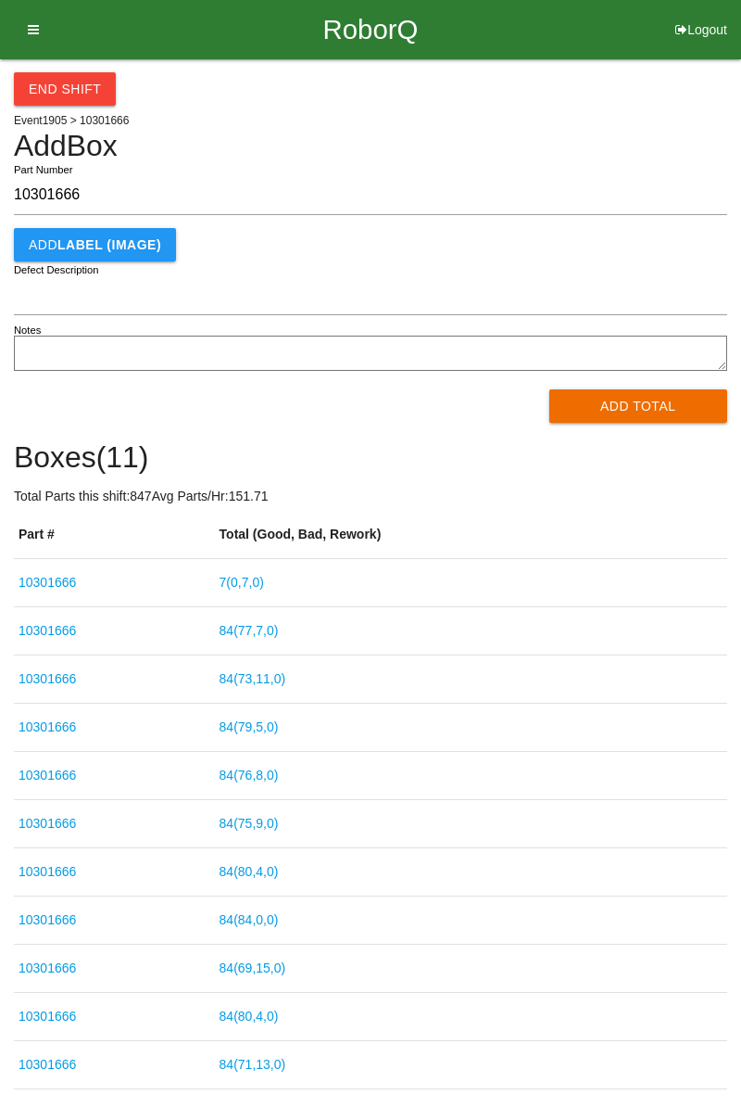
click at [256, 582] on link "7 ( 0 , 7 , 0 )" at bounding box center [242, 582] width 44 height 15
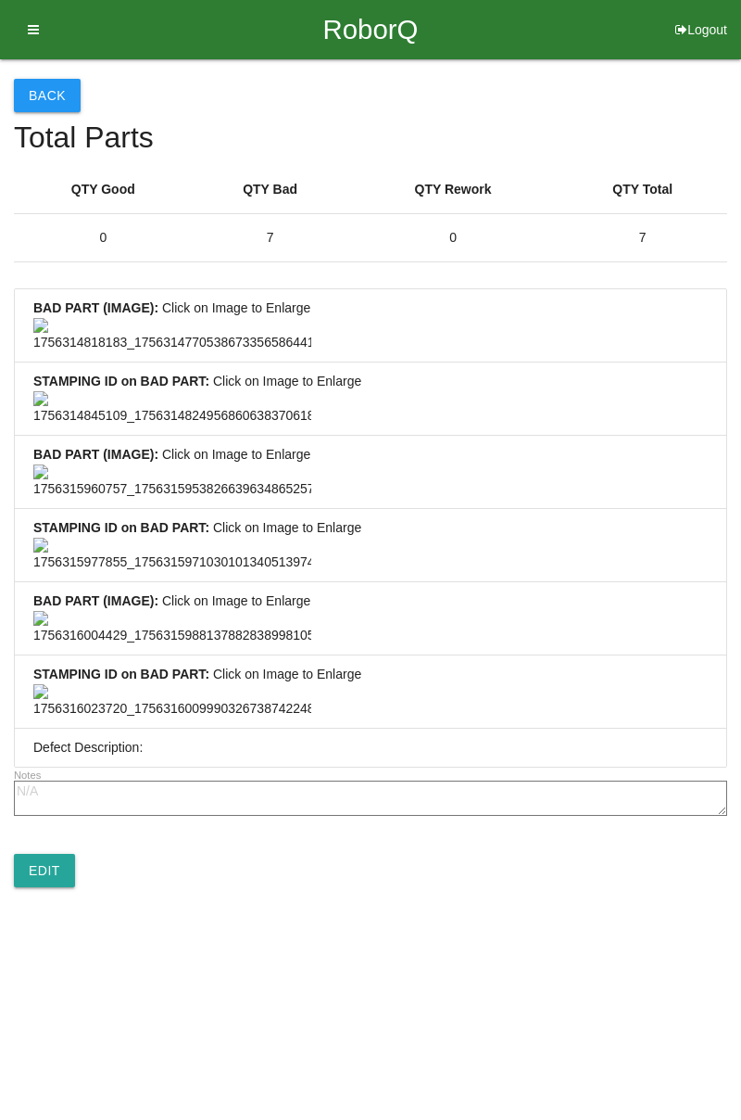
scroll to position [1378, 0]
click at [57, 887] on link "Edit" at bounding box center [44, 870] width 61 height 33
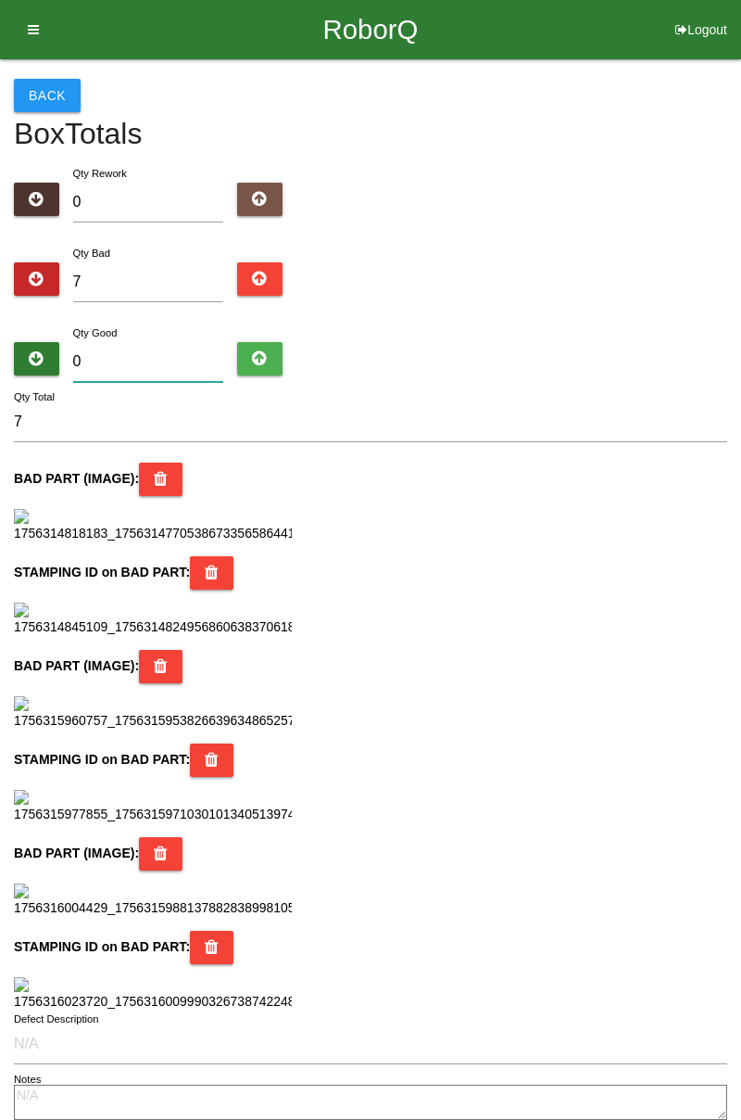
click at [139, 354] on input "0" at bounding box center [148, 362] width 151 height 40
type input "7"
type input "14"
type input "77"
type input "84"
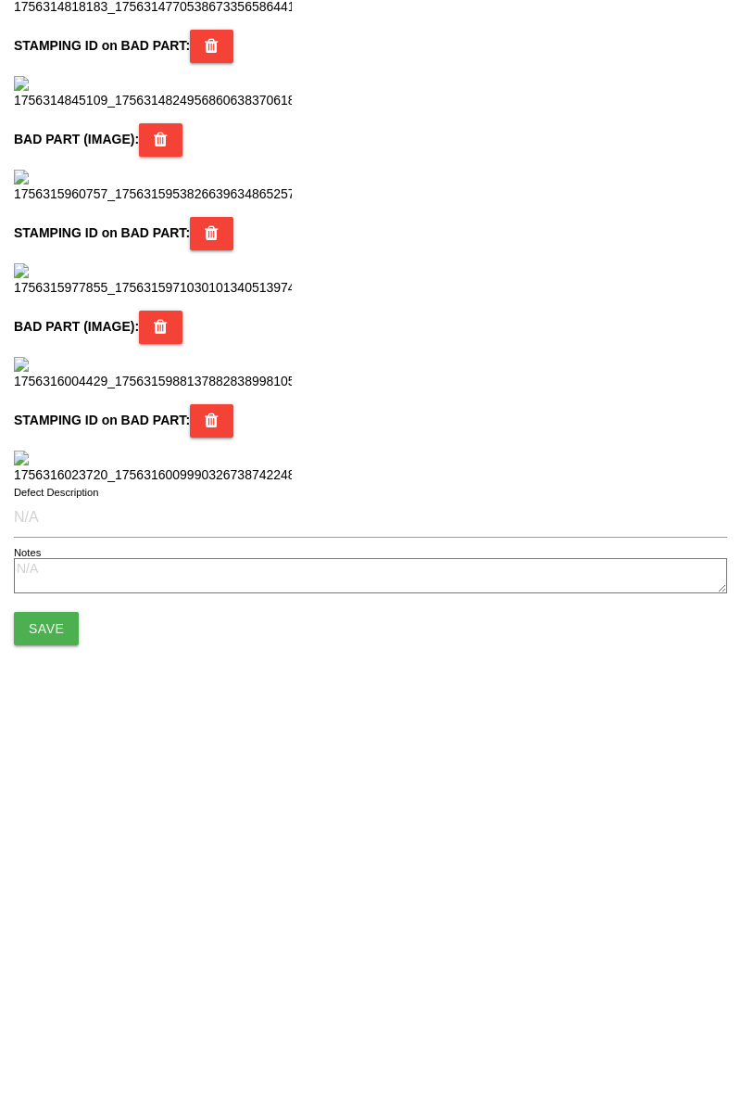
scroll to position [1646, 0]
type input "77"
click at [59, 1008] on button "Save" at bounding box center [46, 1010] width 65 height 33
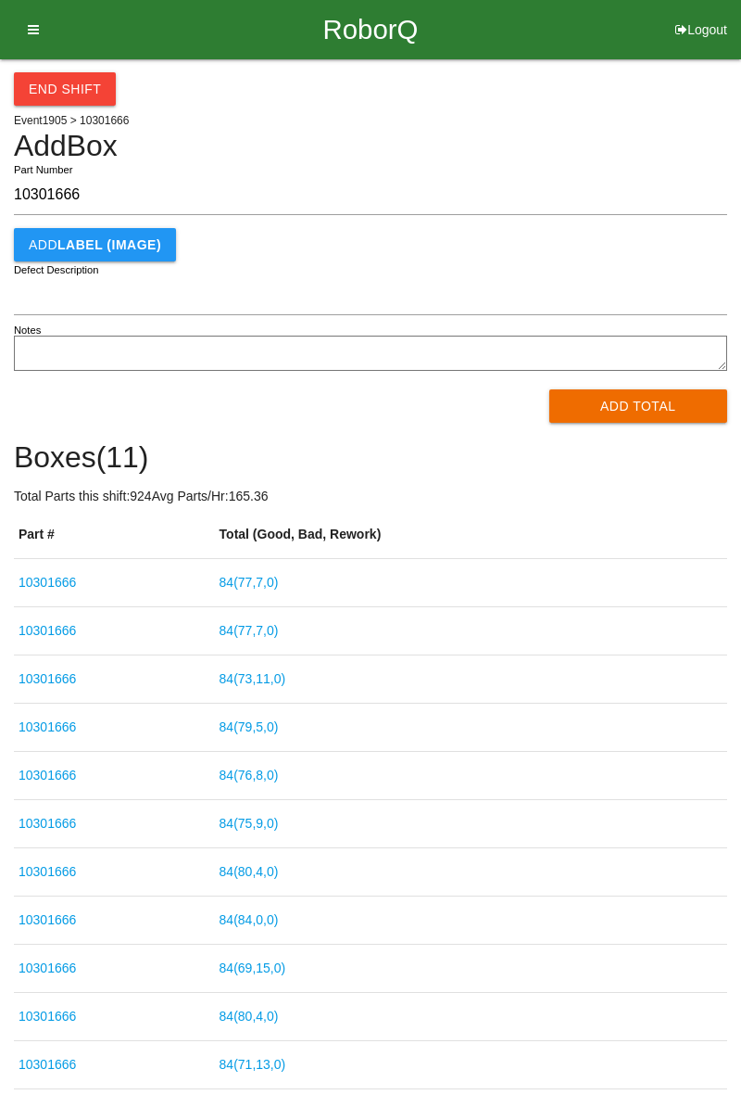
type input "10301666"
click at [741, 235] on div "End Shift Event 1905 > 10301666 Add Box 10301666 Part Number Add LABEL (IMAGE) …" at bounding box center [370, 574] width 741 height 1030
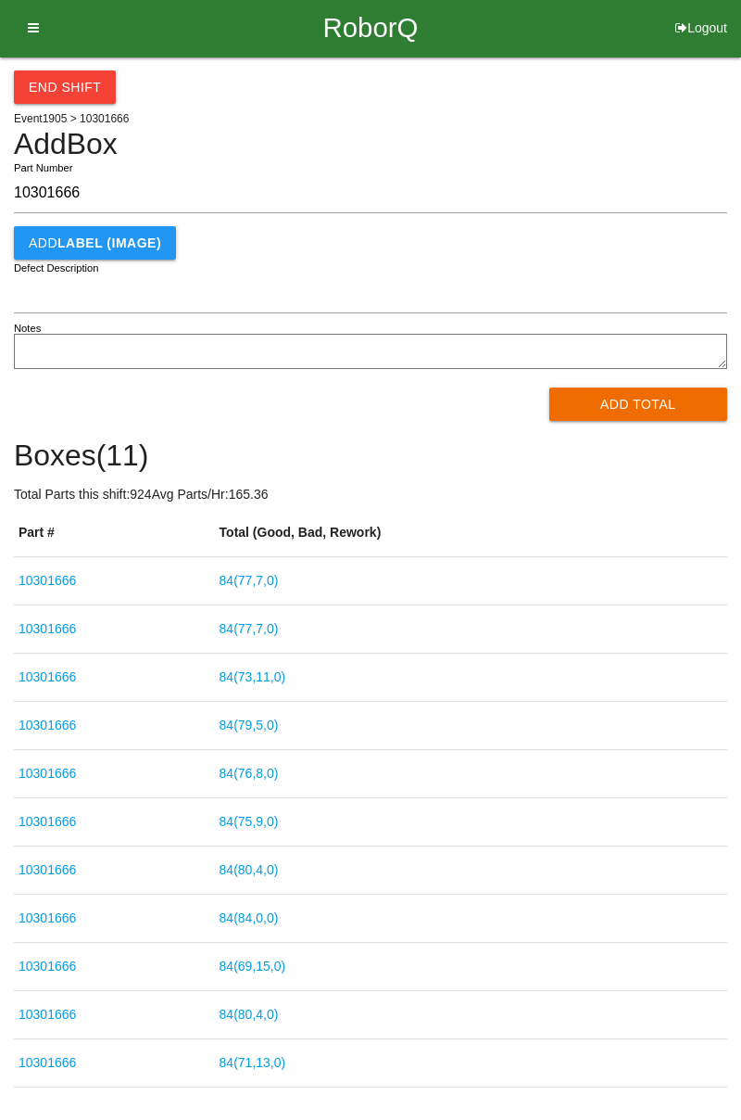
click at [630, 406] on button "Add Total" at bounding box center [639, 403] width 179 height 33
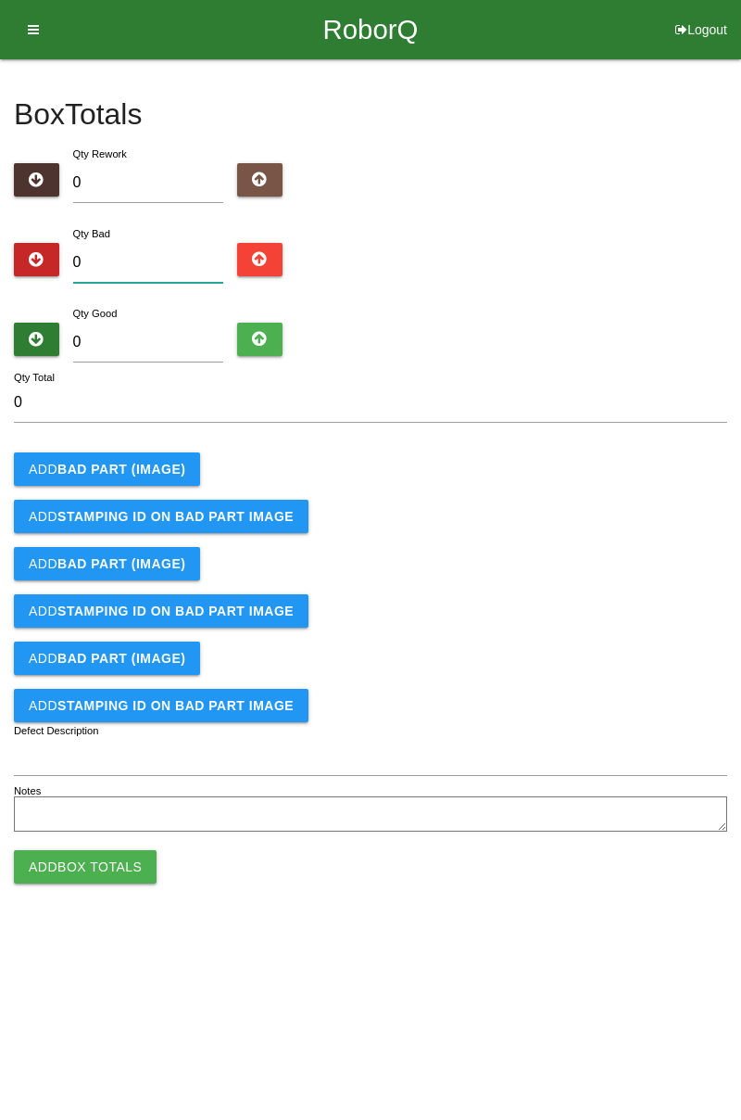
click at [169, 258] on input "0" at bounding box center [148, 263] width 151 height 40
type input "5"
click at [147, 342] on input "0" at bounding box center [148, 343] width 151 height 40
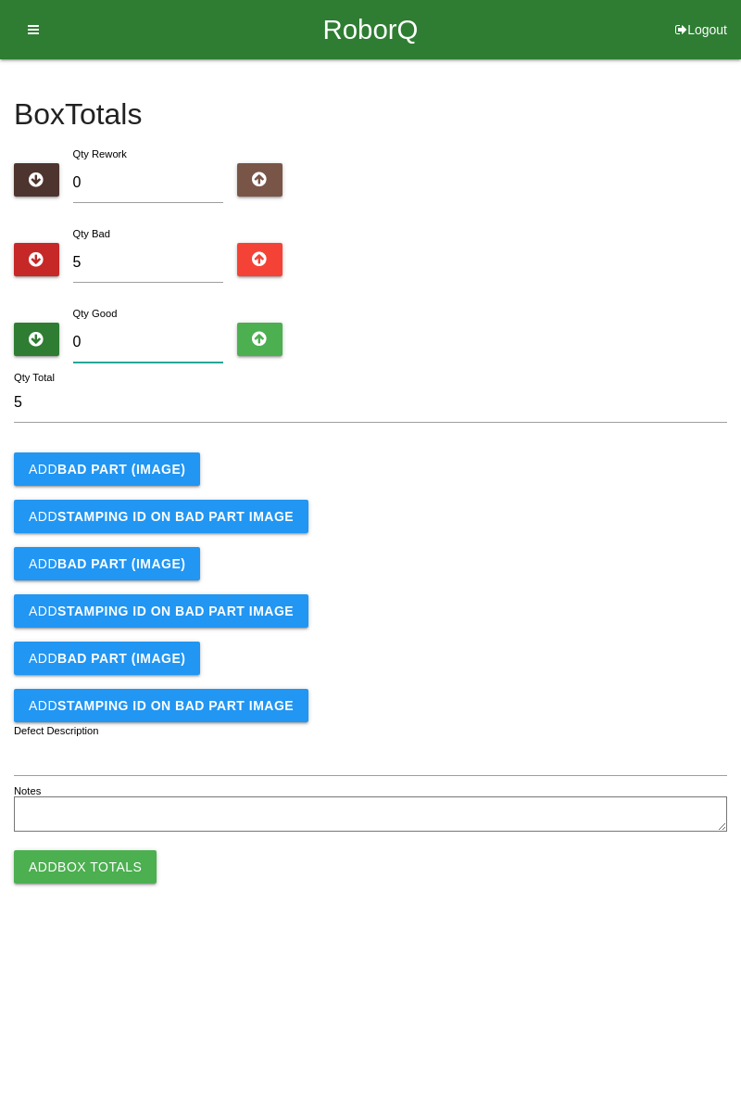
type input "7"
type input "12"
type input "79"
type input "84"
type input "79"
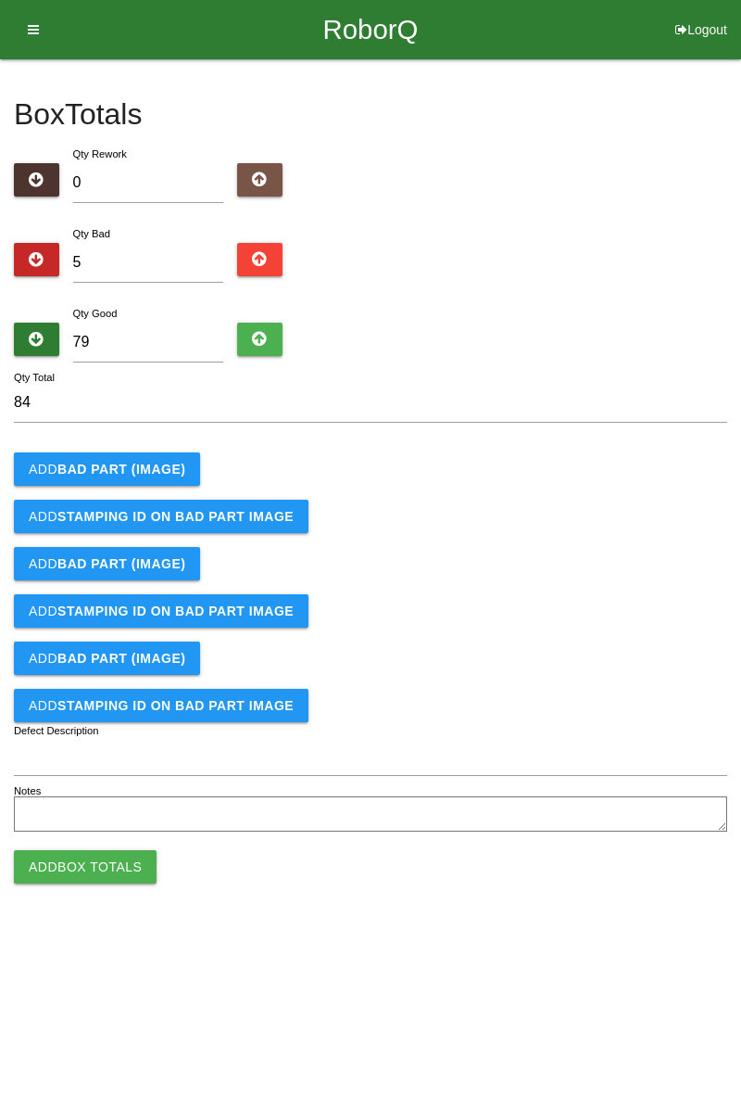
click at [146, 463] on b "BAD PART (IMAGE)" at bounding box center [121, 469] width 128 height 15
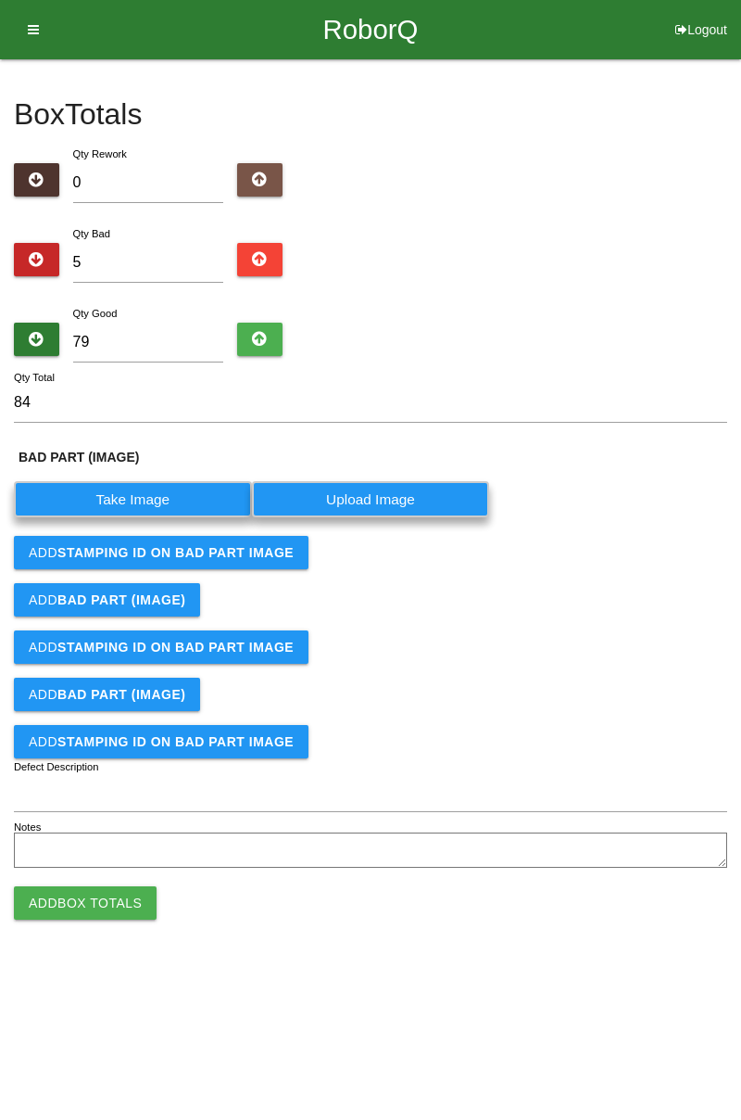
click at [154, 481] on label "Take Image" at bounding box center [133, 499] width 238 height 36
click at [0, 0] on \(IMAGE\) "Take Image" at bounding box center [0, 0] width 0 height 0
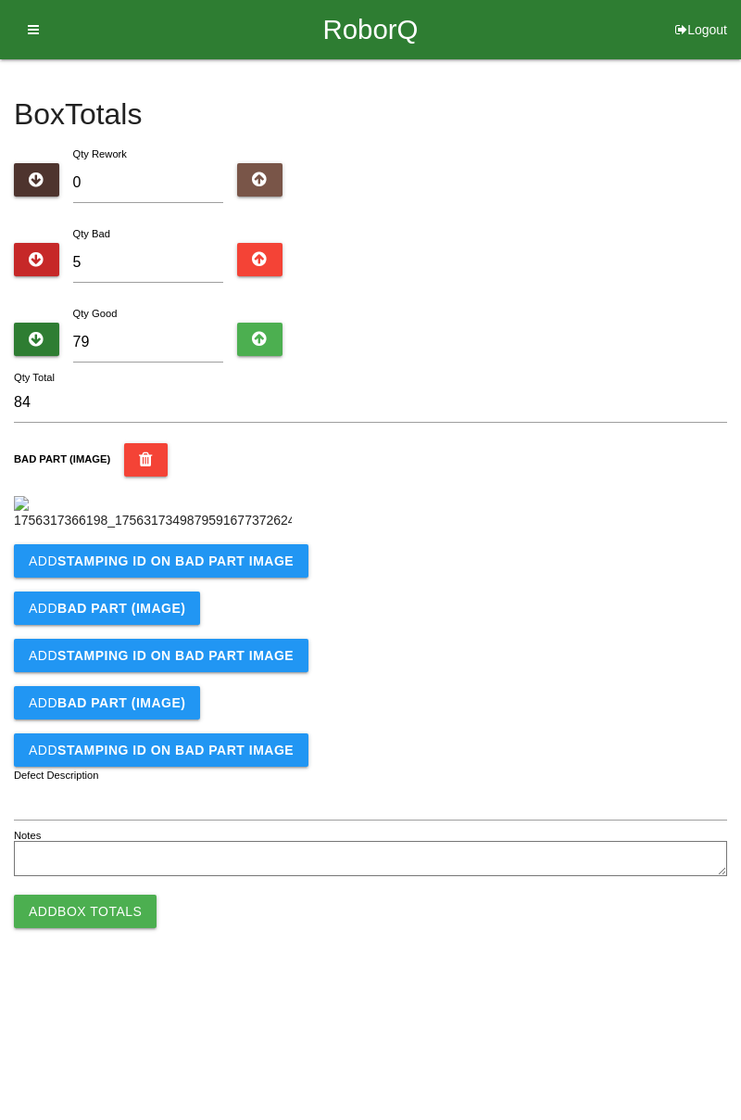
click at [239, 568] on b "STAMPING ID on BAD PART Image" at bounding box center [175, 560] width 236 height 15
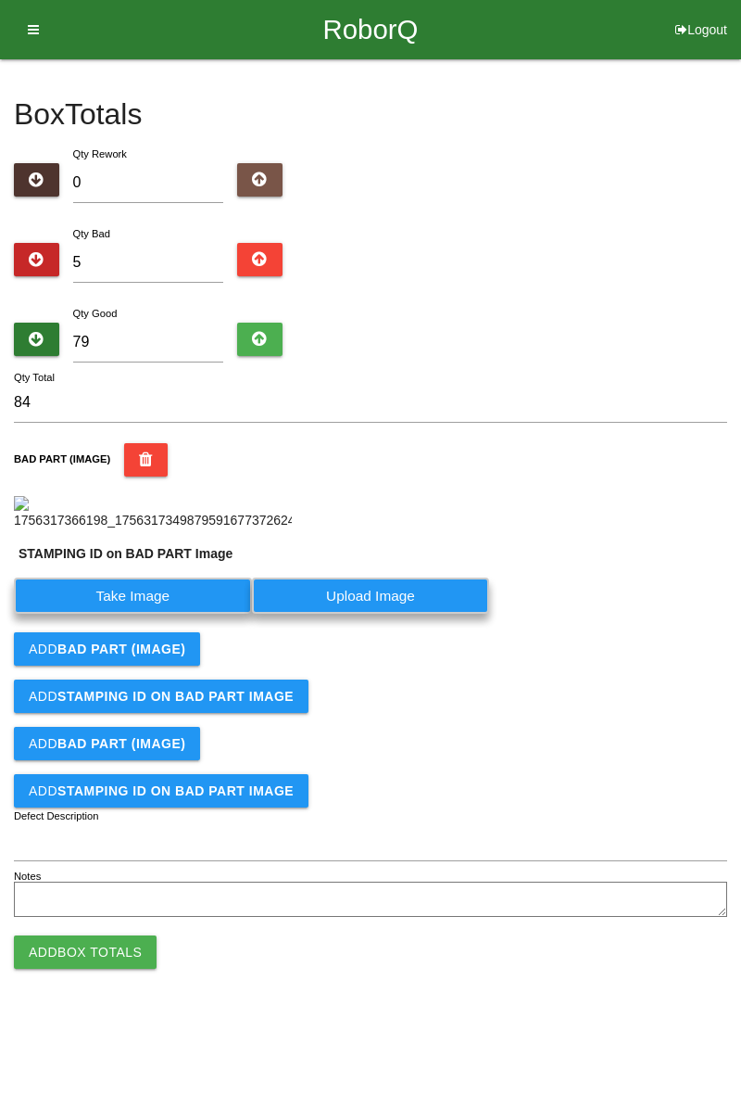
click at [173, 614] on label "Take Image" at bounding box center [133, 595] width 238 height 36
click at [0, 0] on PART "Take Image" at bounding box center [0, 0] width 0 height 0
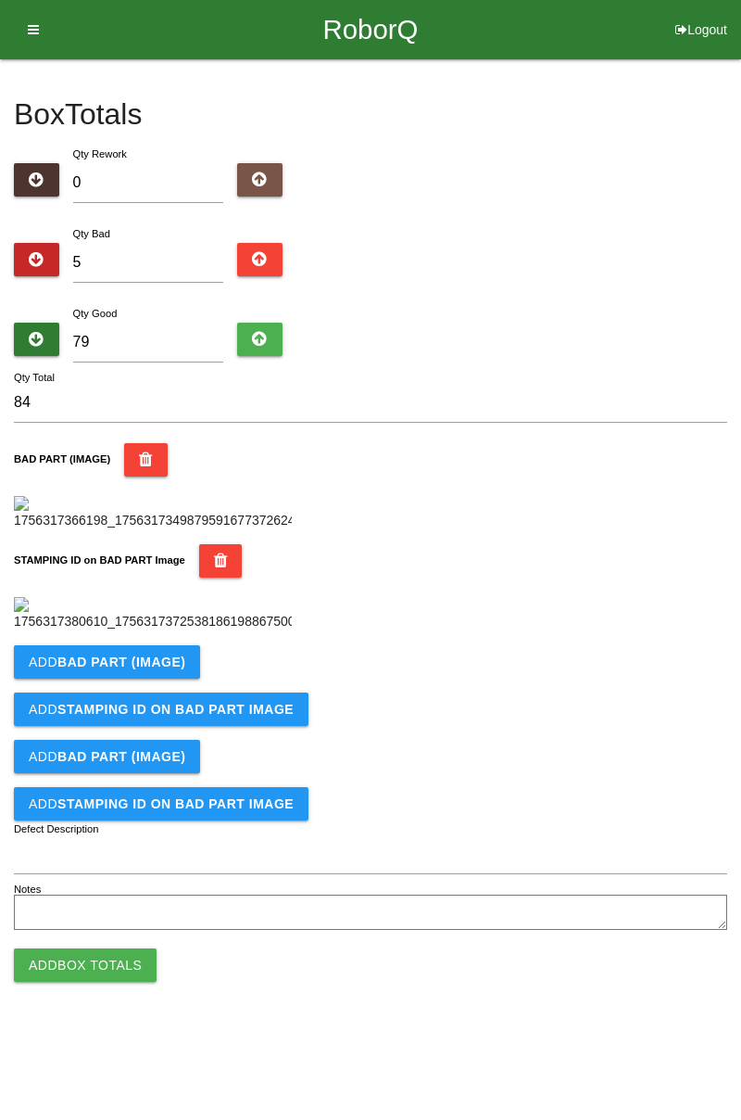
scroll to position [408, 0]
click at [174, 669] on b "BAD PART (IMAGE)" at bounding box center [121, 661] width 128 height 15
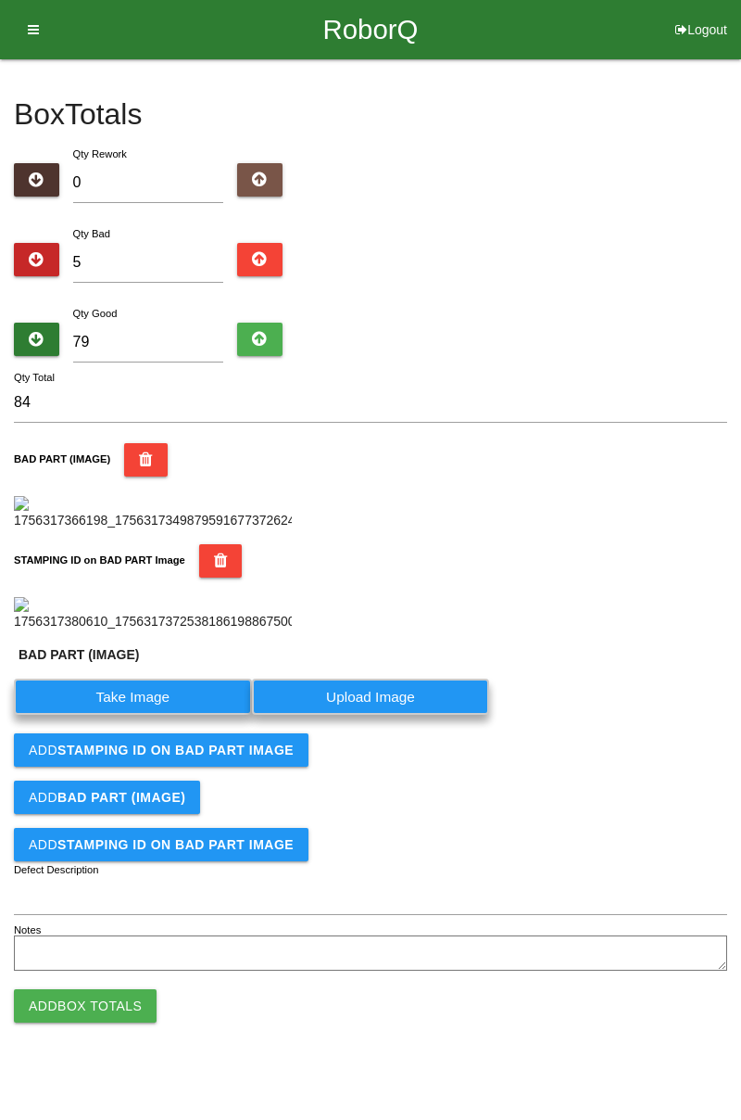
click at [187, 715] on label "Take Image" at bounding box center [133, 696] width 238 height 36
click at [0, 0] on \(IMAGE\) "Take Image" at bounding box center [0, 0] width 0 height 0
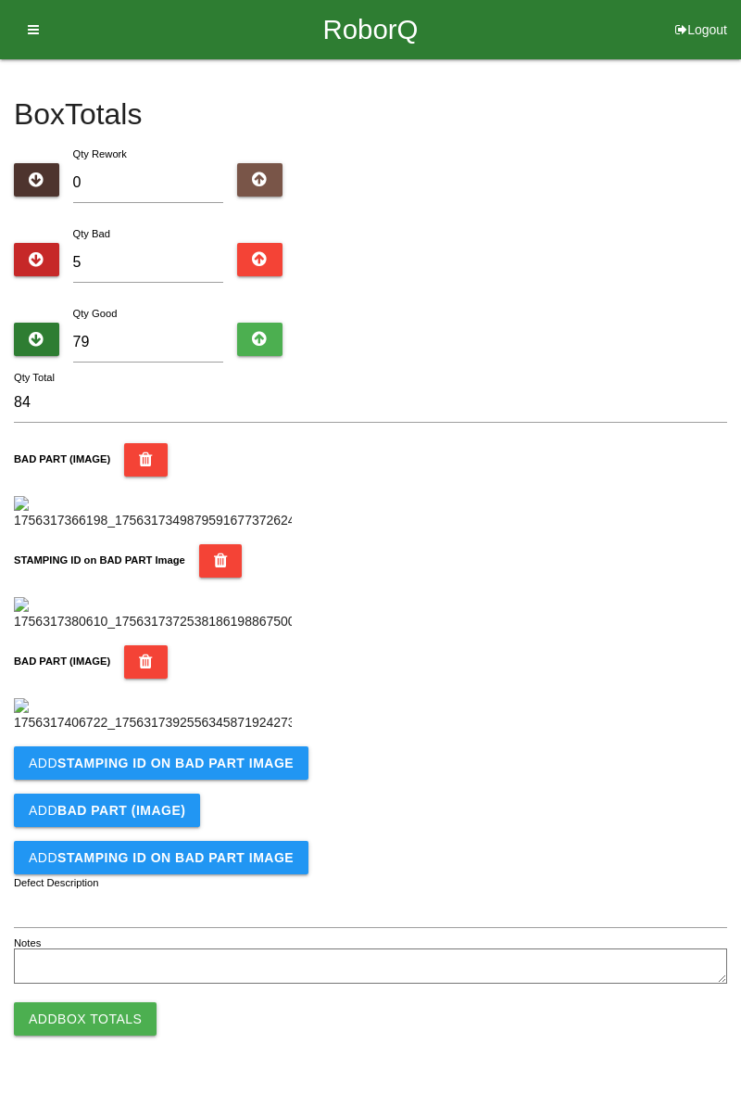
scroll to position [712, 0]
click at [219, 770] on b "STAMPING ID on BAD PART Image" at bounding box center [175, 762] width 236 height 15
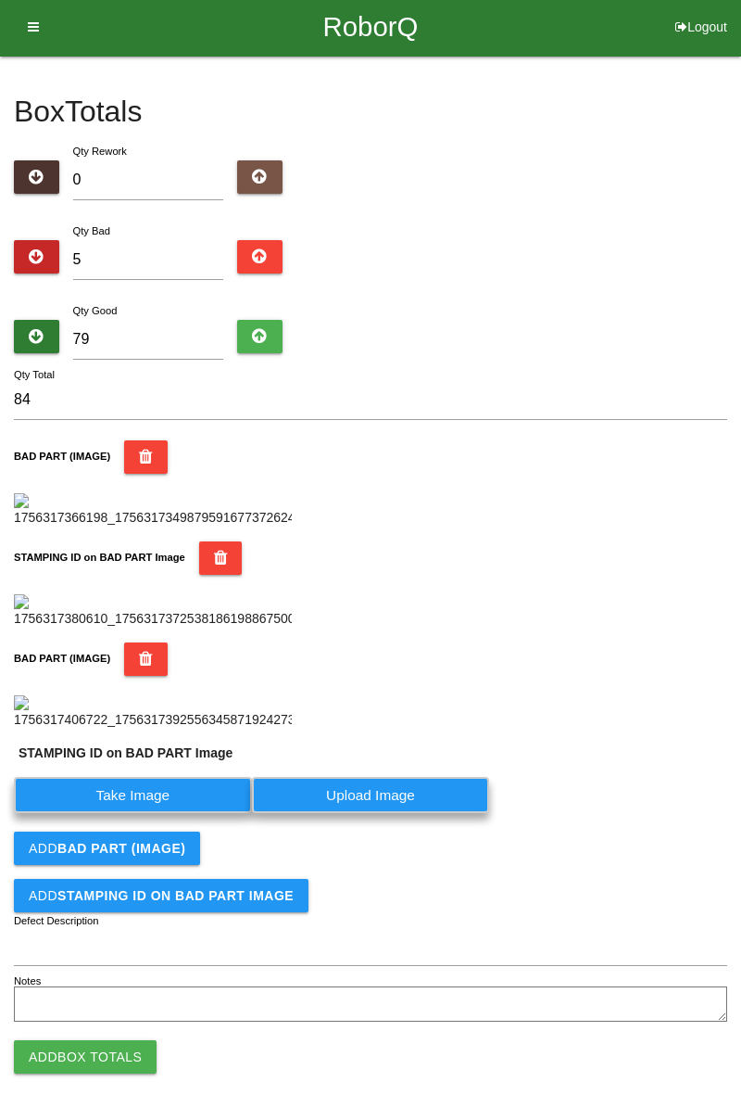
click at [155, 813] on label "Take Image" at bounding box center [133, 795] width 238 height 36
click at [0, 0] on PART "Take Image" at bounding box center [0, 0] width 0 height 0
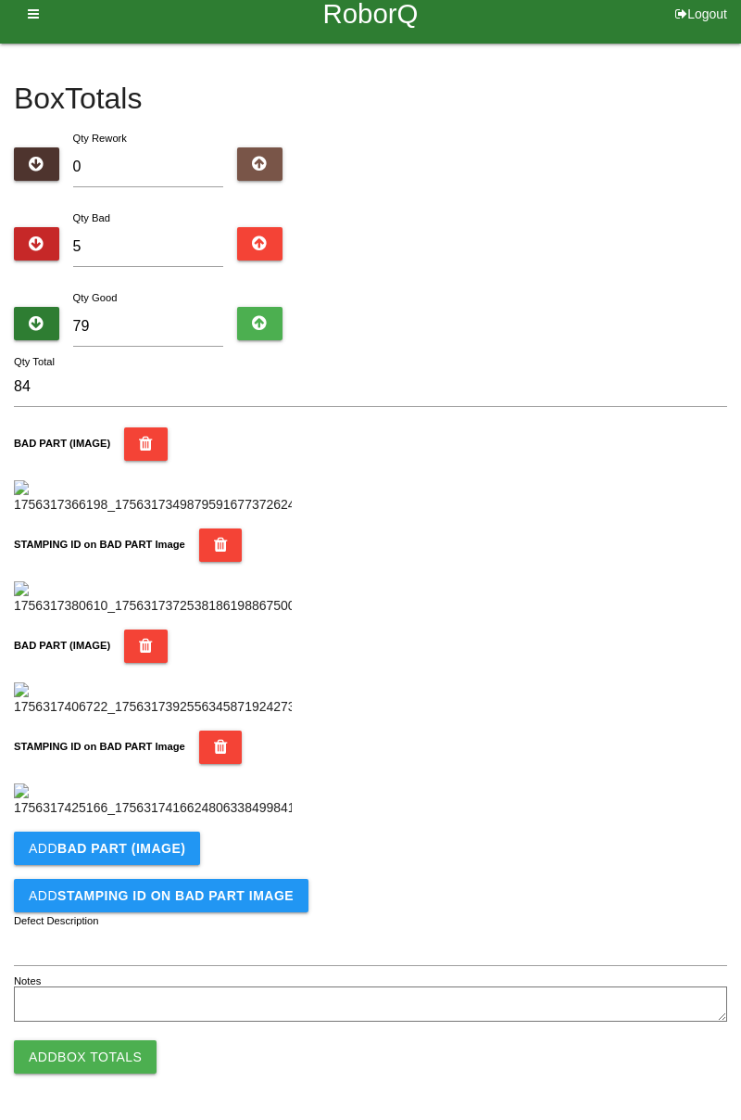
scroll to position [1016, 0]
click at [163, 851] on b "BAD PART (IMAGE)" at bounding box center [121, 848] width 128 height 15
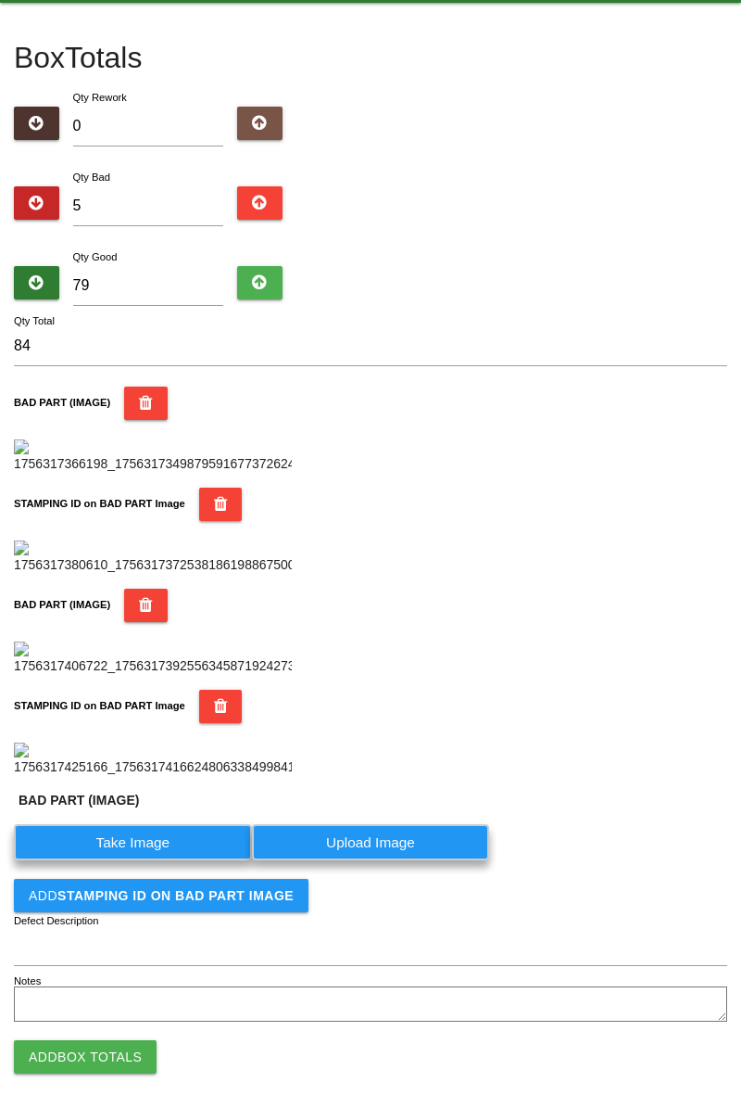
click at [152, 860] on label "Take Image" at bounding box center [133, 842] width 238 height 36
click at [0, 0] on \(IMAGE\) "Take Image" at bounding box center [0, 0] width 0 height 0
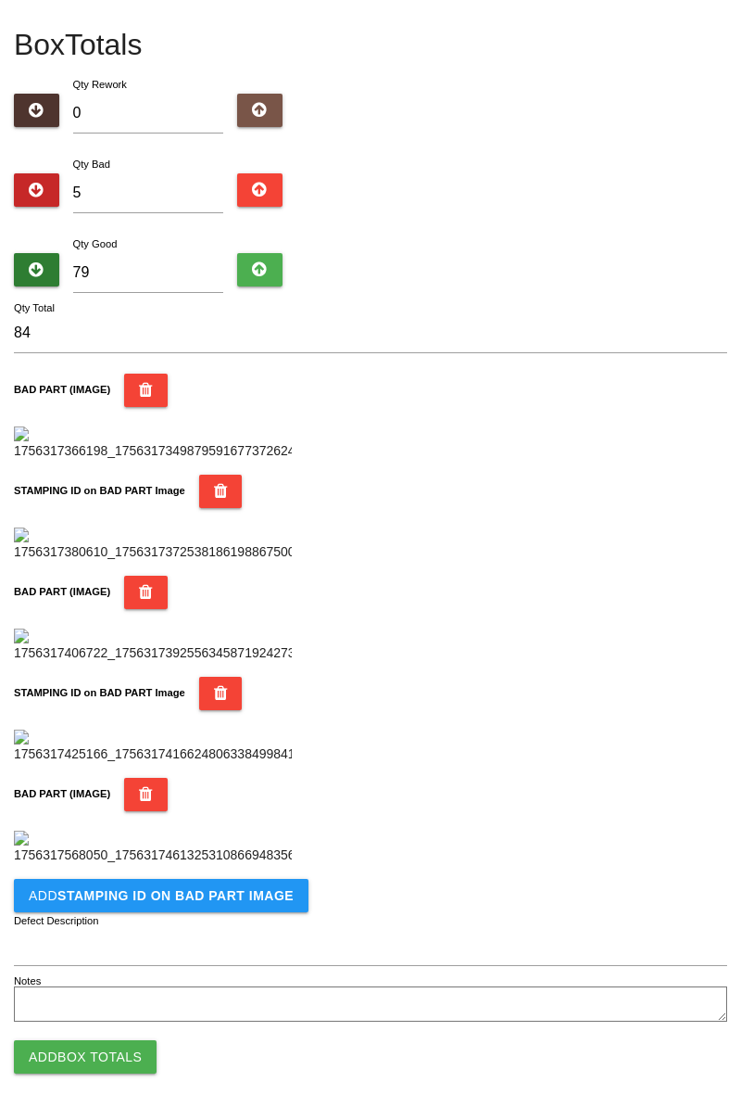
scroll to position [1320, 0]
click at [205, 899] on b "STAMPING ID on BAD PART Image" at bounding box center [175, 895] width 236 height 15
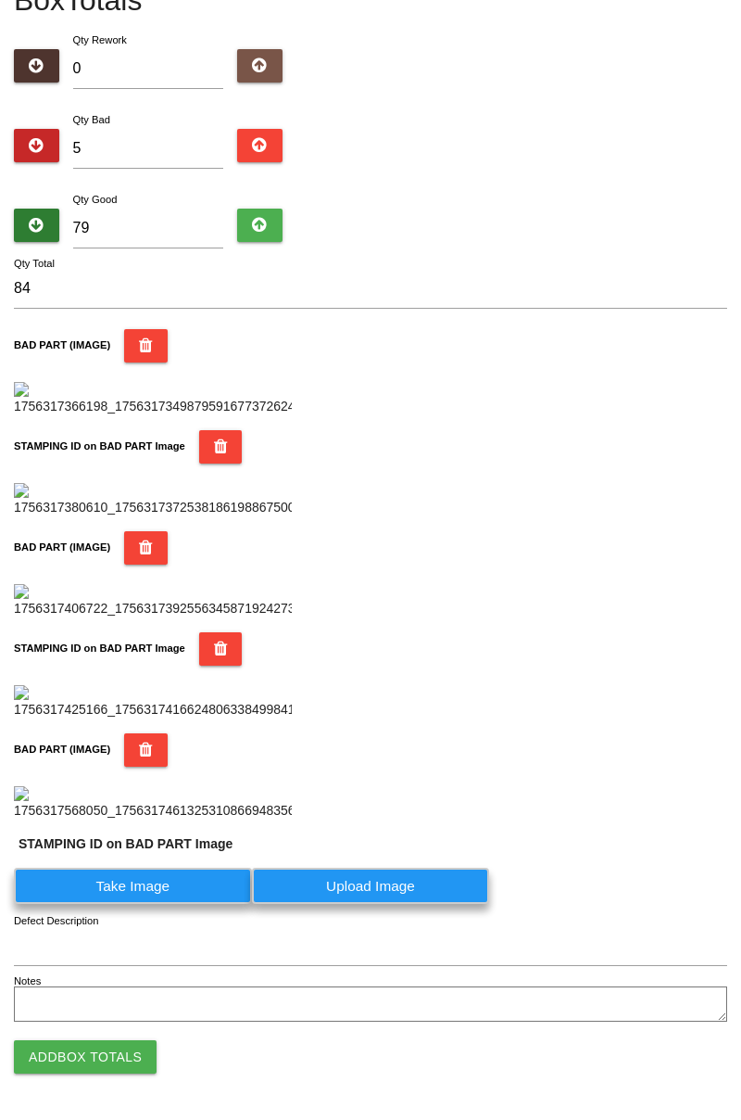
click at [140, 904] on label "Take Image" at bounding box center [133, 886] width 238 height 36
click at [0, 0] on PART "Take Image" at bounding box center [0, 0] width 0 height 0
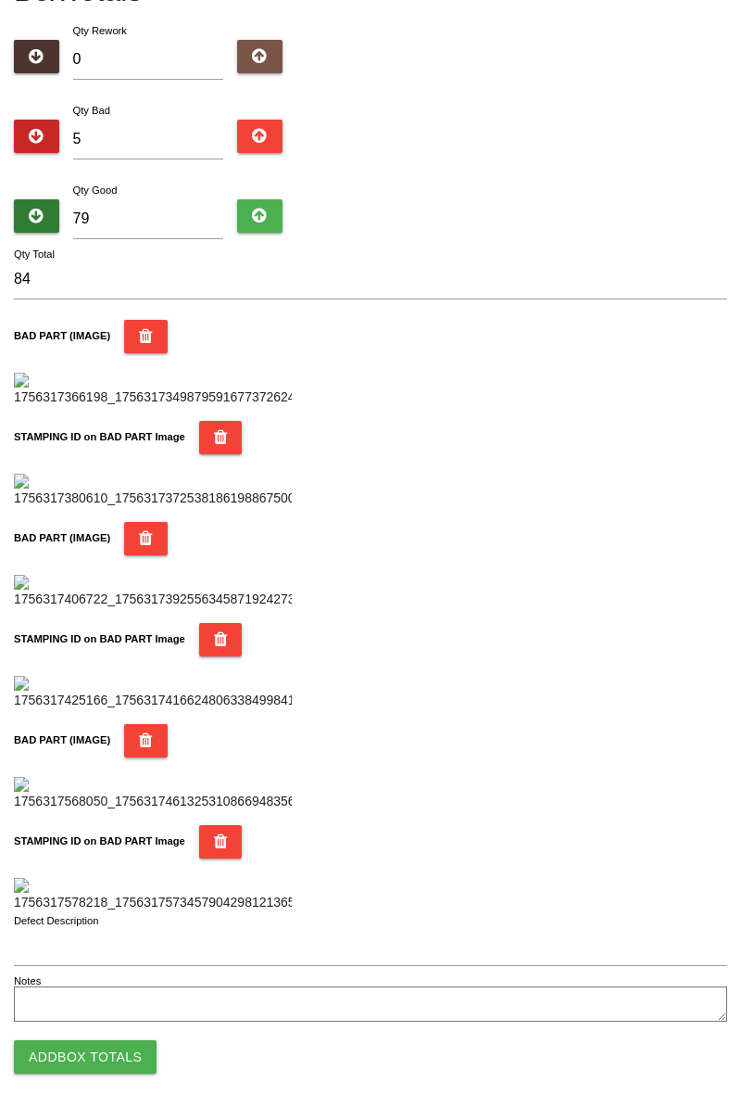
scroll to position [1624, 0]
click at [113, 1045] on button "Add Box Totals" at bounding box center [85, 1056] width 143 height 33
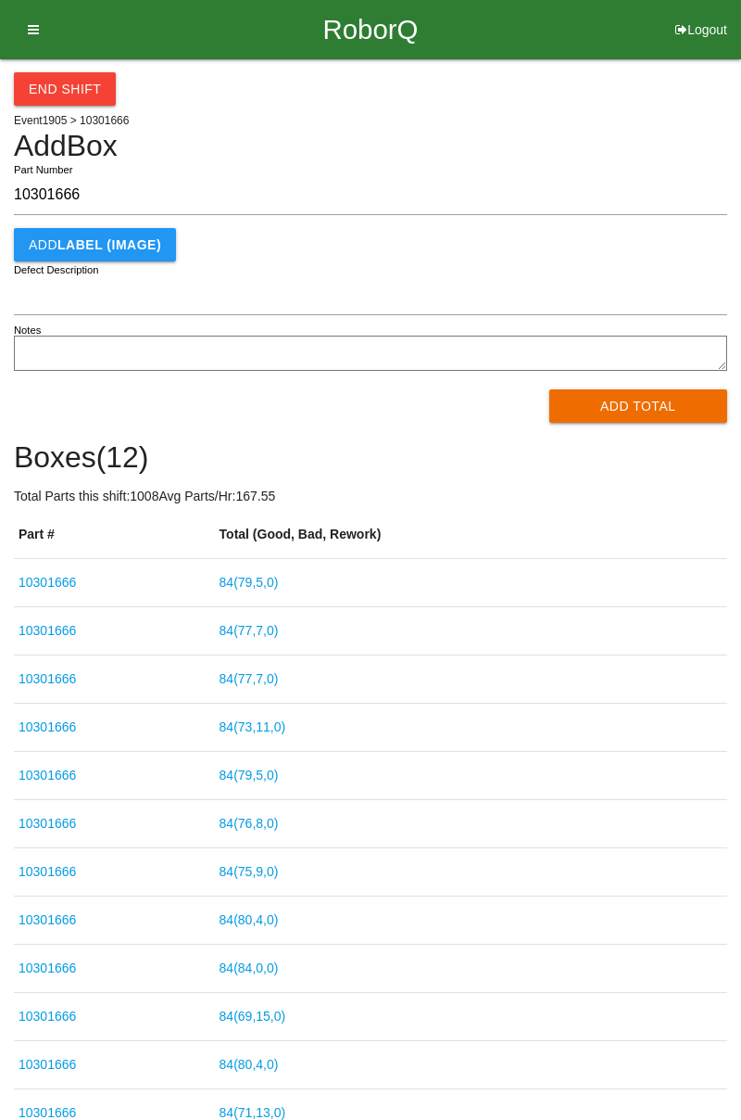
type input "10301666"
click at [636, 412] on button "Add Total" at bounding box center [639, 405] width 179 height 33
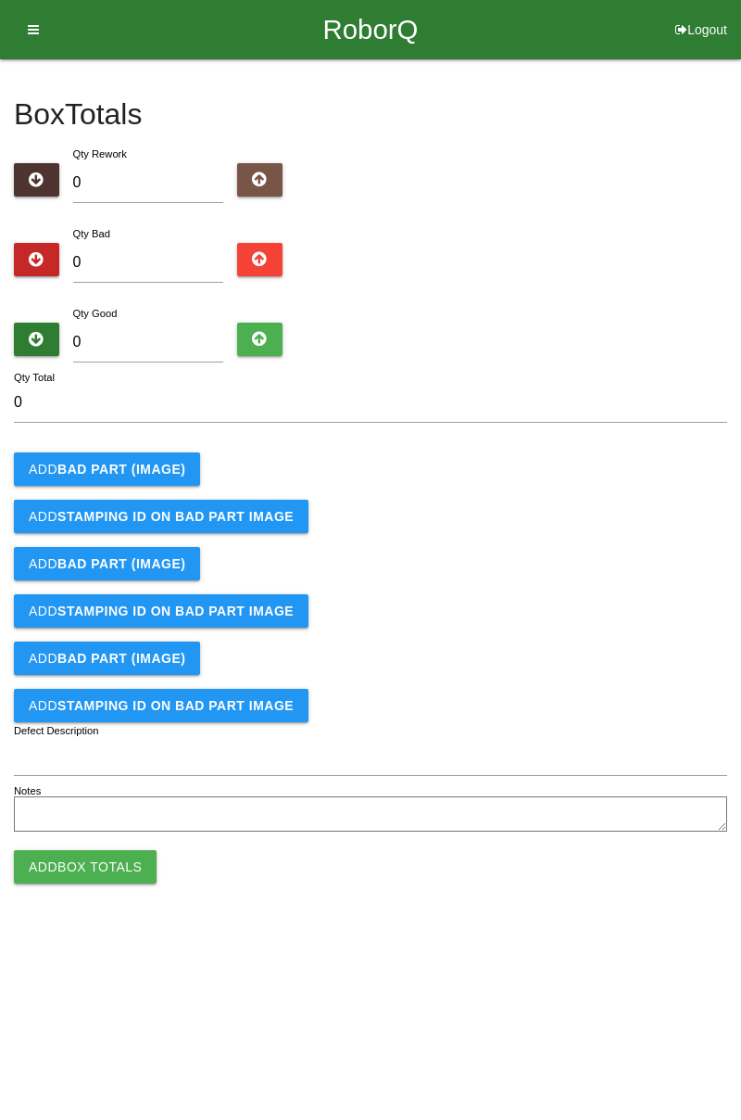
click at [141, 472] on b "BAD PART (IMAGE)" at bounding box center [121, 469] width 128 height 15
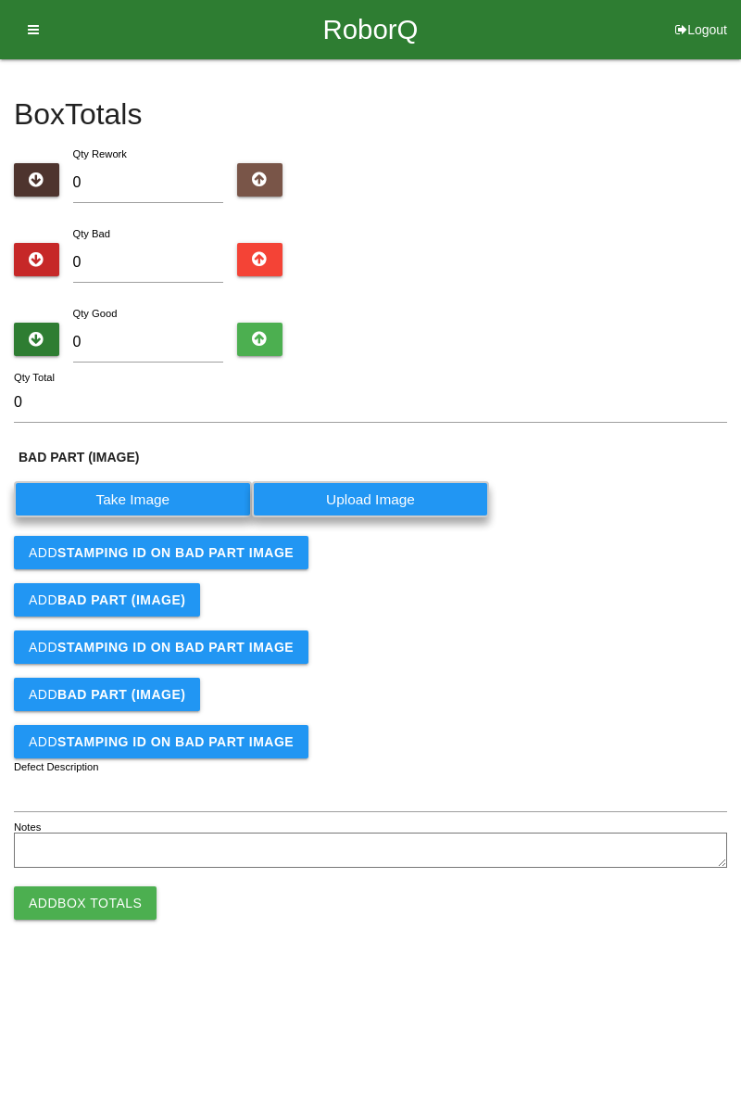
click at [143, 499] on label "Take Image" at bounding box center [133, 499] width 238 height 36
click at [0, 0] on \(IMAGE\) "Take Image" at bounding box center [0, 0] width 0 height 0
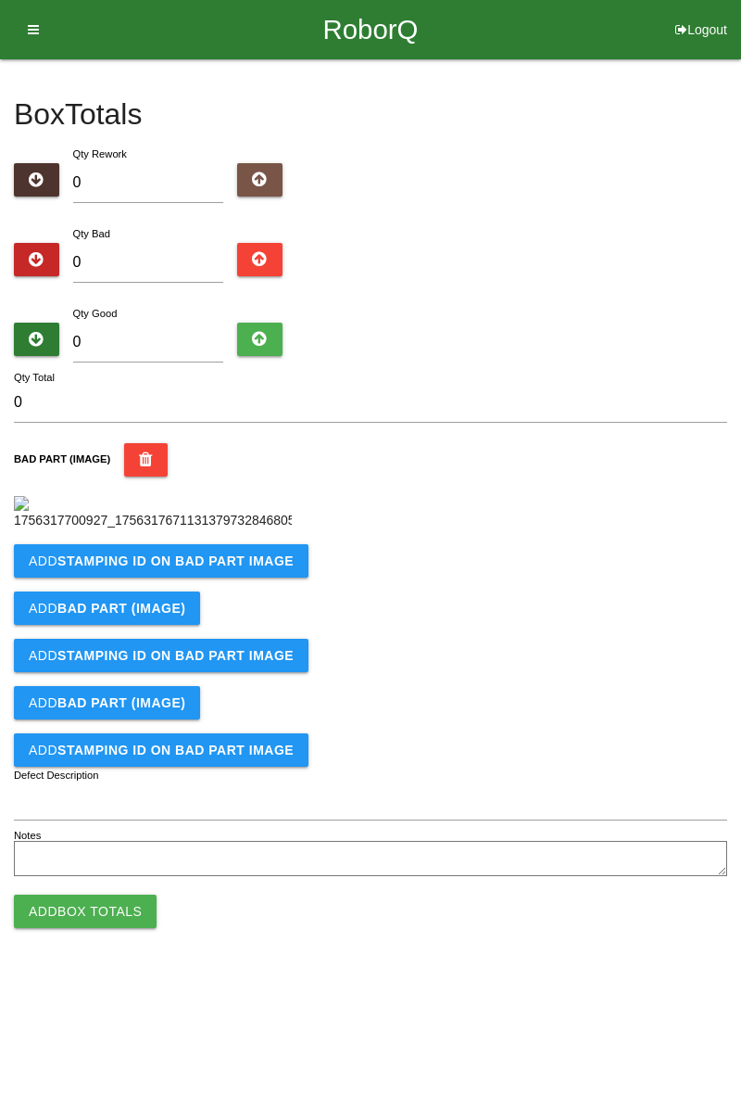
click at [244, 568] on b "STAMPING ID on BAD PART Image" at bounding box center [175, 560] width 236 height 15
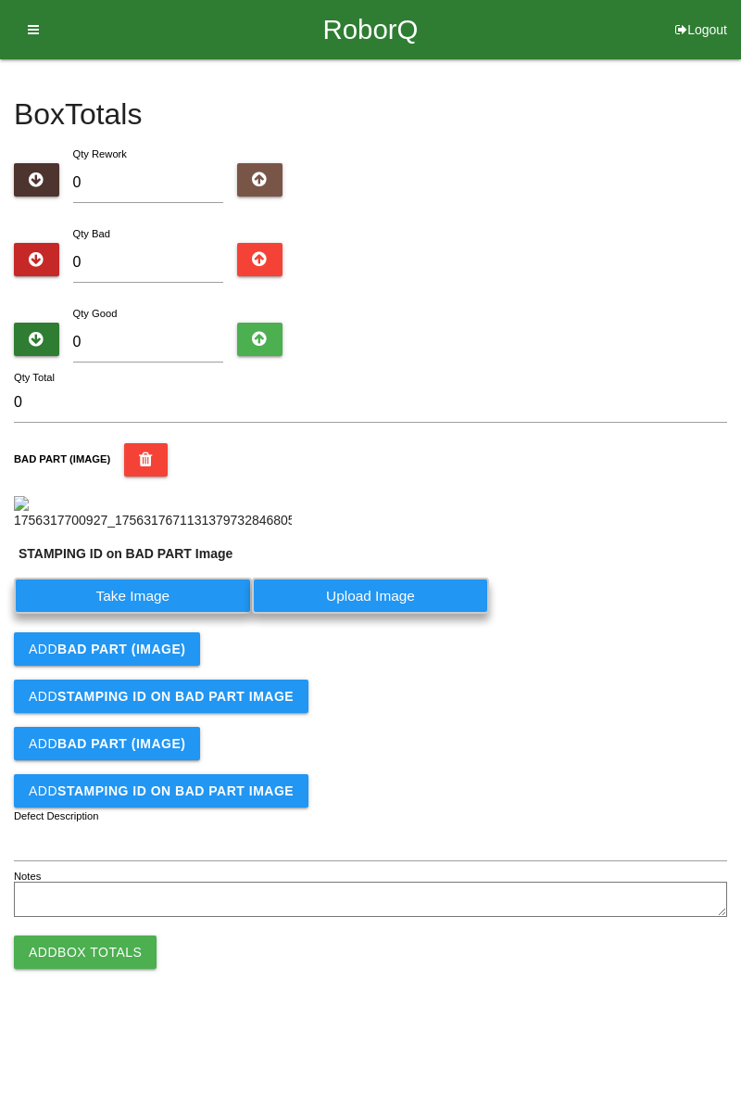
click at [154, 614] on label "Take Image" at bounding box center [133, 595] width 238 height 36
click at [0, 0] on PART "Take Image" at bounding box center [0, 0] width 0 height 0
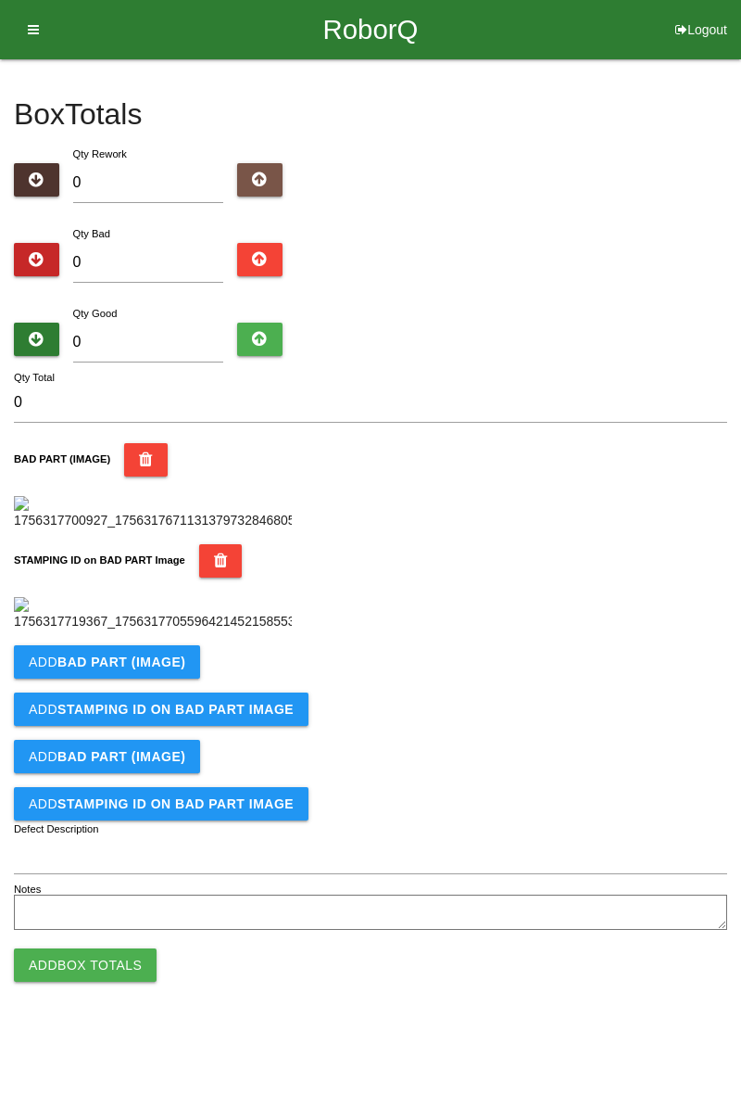
scroll to position [408, 0]
click at [174, 669] on b "BAD PART (IMAGE)" at bounding box center [121, 661] width 128 height 15
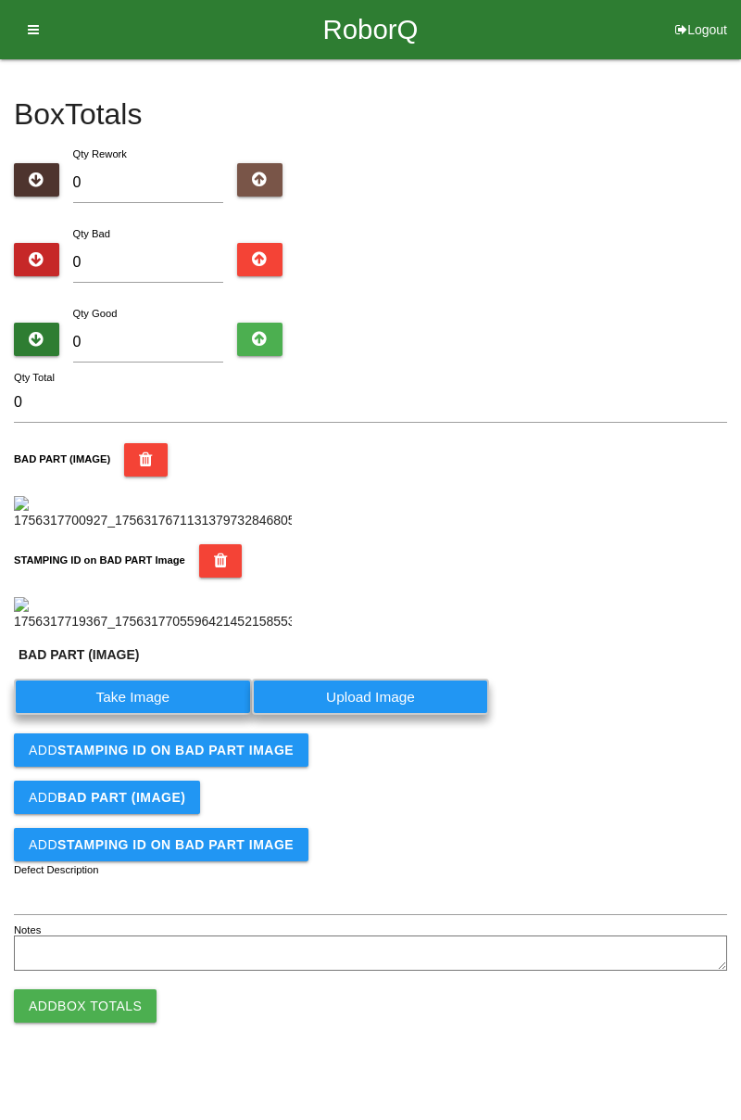
click at [167, 715] on label "Take Image" at bounding box center [133, 696] width 238 height 36
click at [0, 0] on \(IMAGE\) "Take Image" at bounding box center [0, 0] width 0 height 0
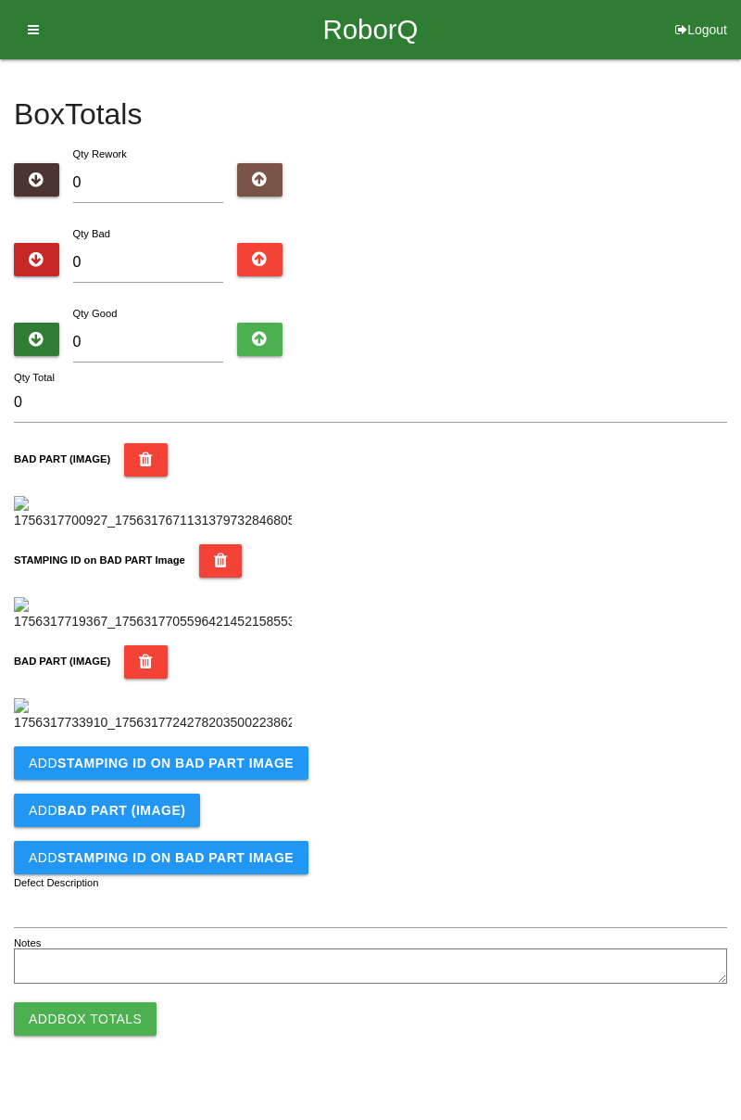
scroll to position [712, 0]
click at [276, 770] on b "STAMPING ID on BAD PART Image" at bounding box center [175, 762] width 236 height 15
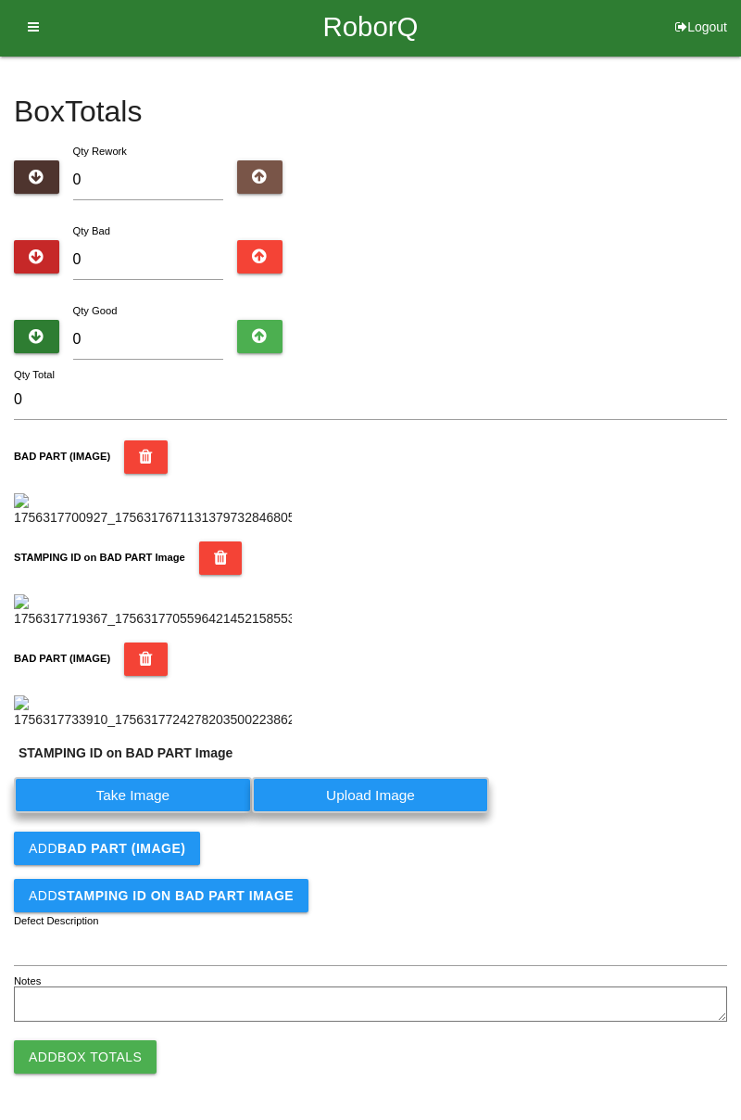
click at [215, 813] on label "Take Image" at bounding box center [133, 795] width 238 height 36
click at [0, 0] on PART "Take Image" at bounding box center [0, 0] width 0 height 0
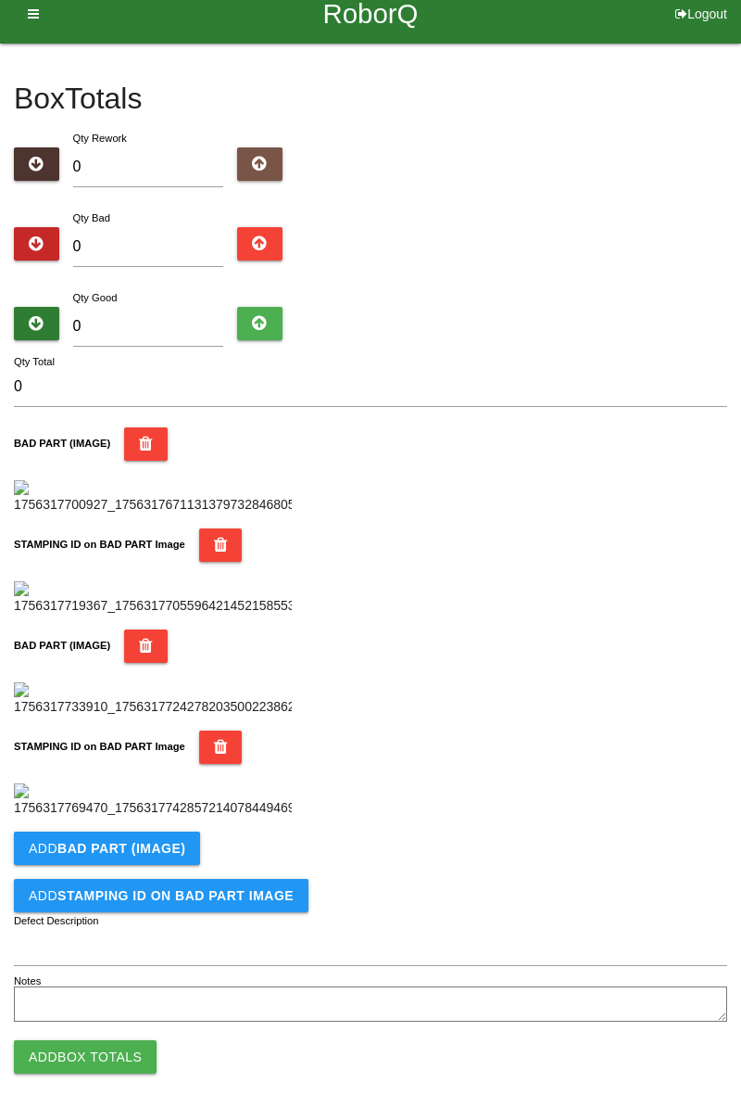
scroll to position [1016, 0]
click at [171, 855] on b "BAD PART (IMAGE)" at bounding box center [121, 848] width 128 height 15
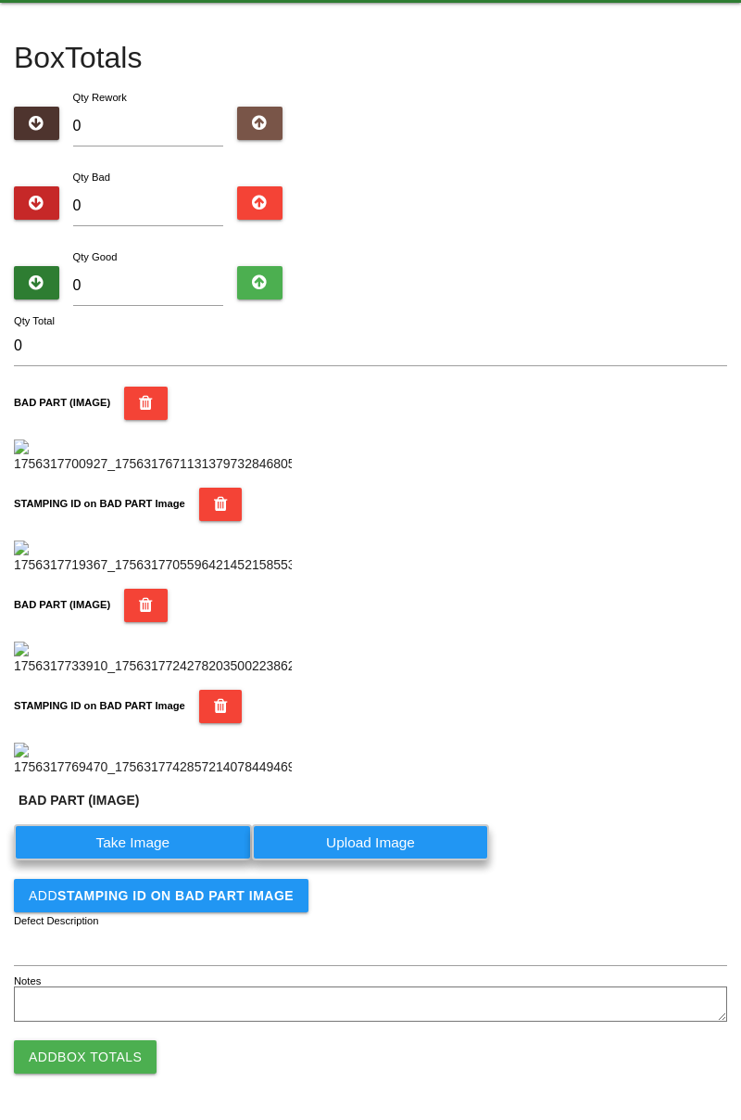
click at [167, 860] on label "Take Image" at bounding box center [133, 842] width 238 height 36
click at [0, 0] on \(IMAGE\) "Take Image" at bounding box center [0, 0] width 0 height 0
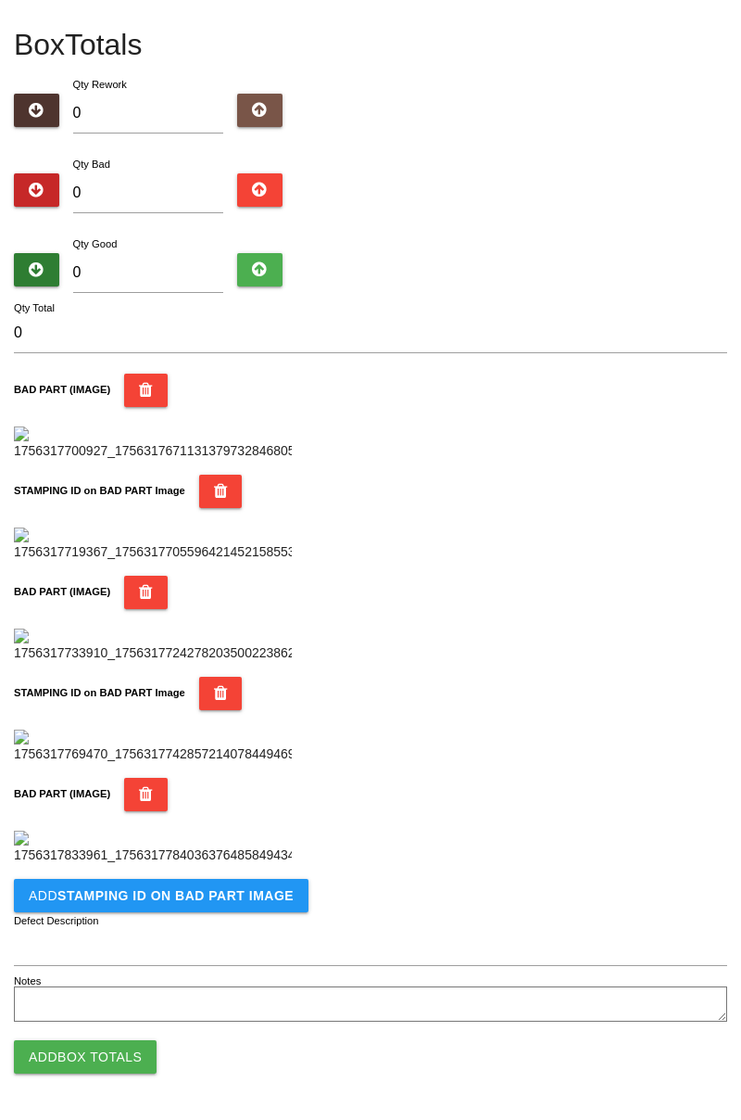
scroll to position [1320, 0]
click at [206, 901] on b "STAMPING ID on BAD PART Image" at bounding box center [175, 895] width 236 height 15
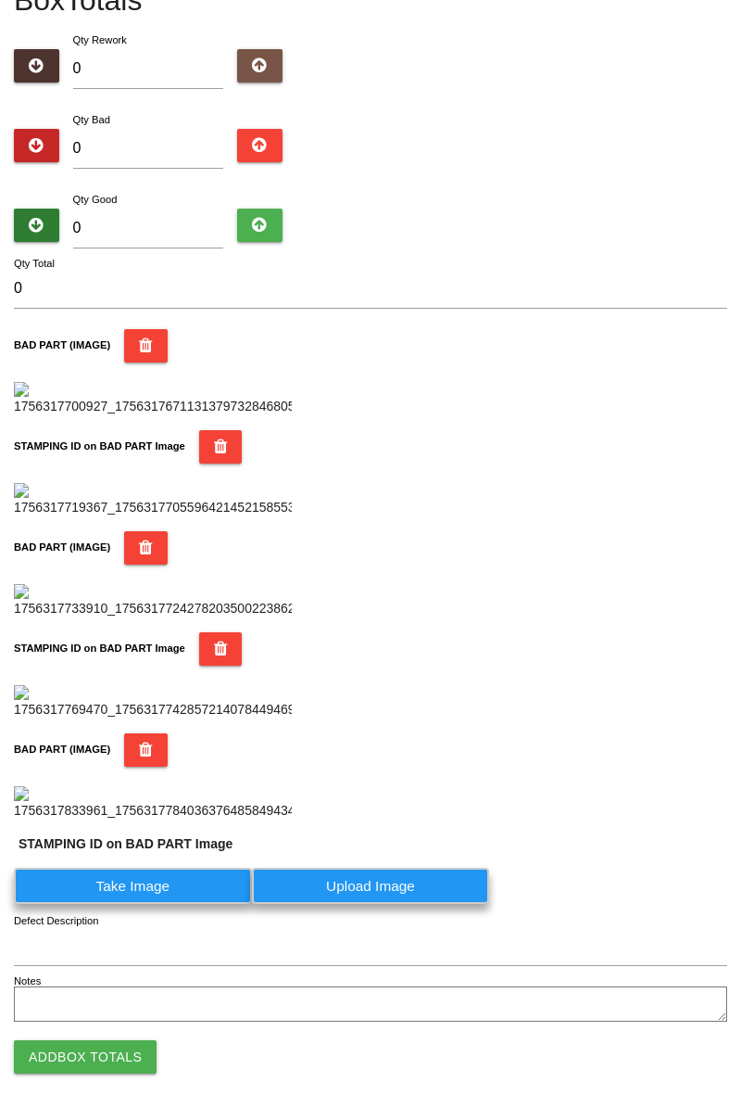
click at [158, 904] on label "Take Image" at bounding box center [133, 886] width 238 height 36
click at [0, 0] on PART "Take Image" at bounding box center [0, 0] width 0 height 0
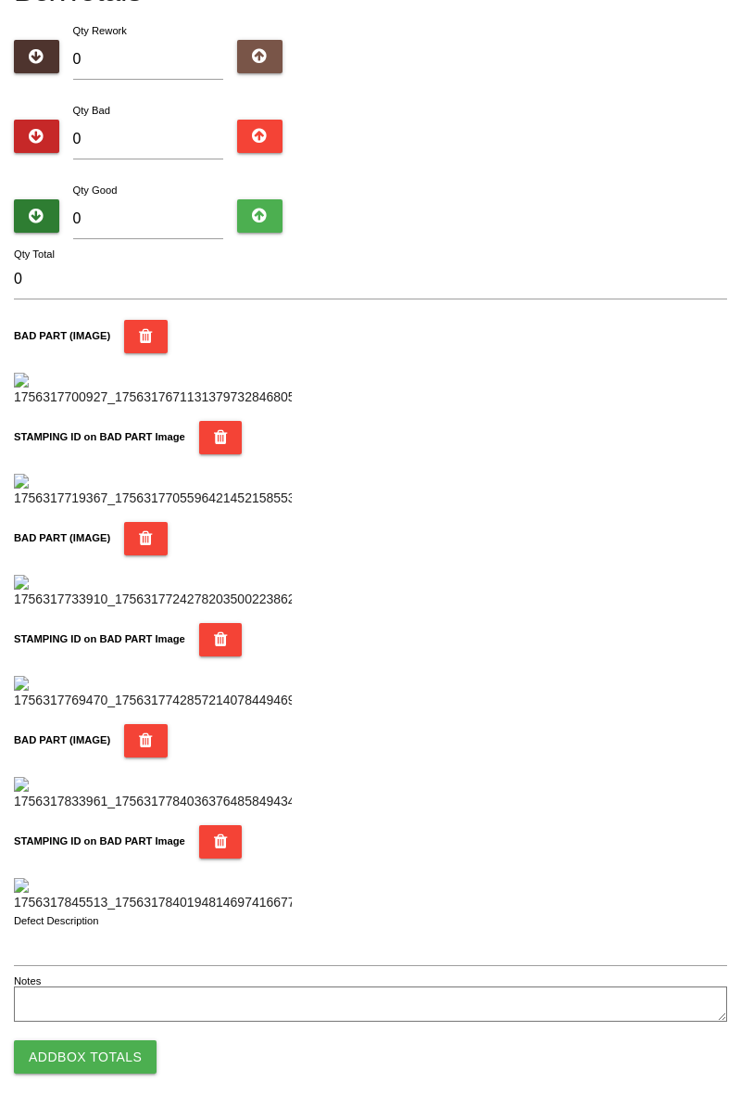
scroll to position [0, 0]
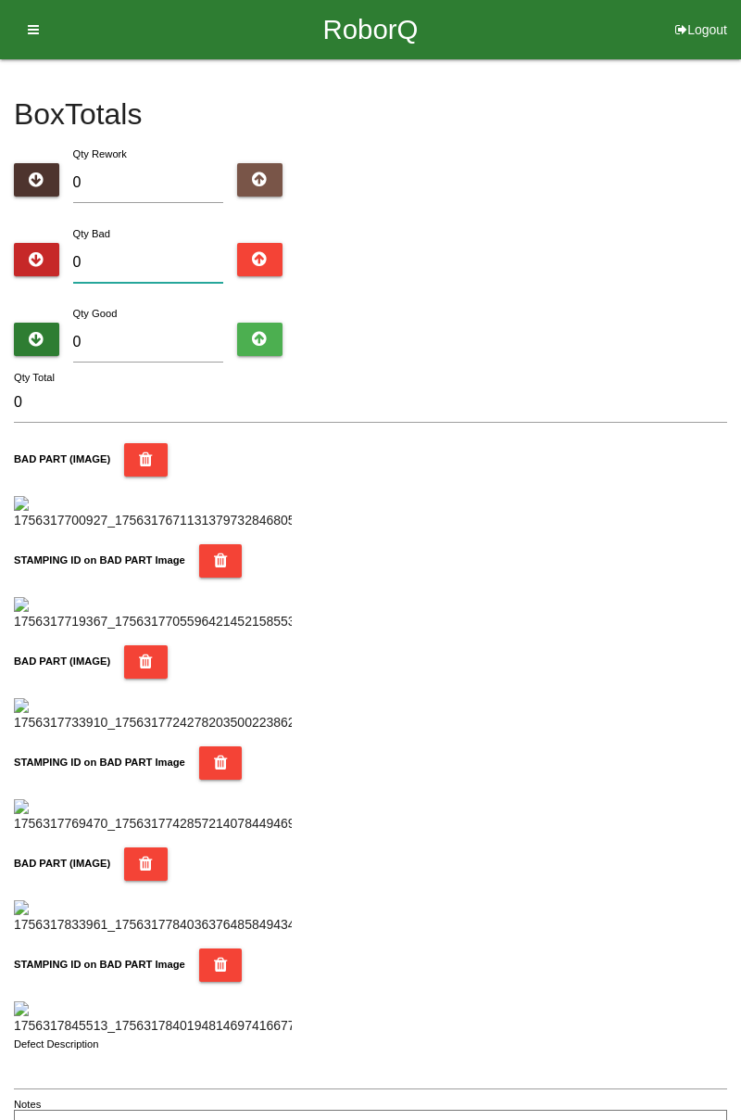
click at [159, 260] on input "0" at bounding box center [148, 263] width 151 height 40
type input "4"
